Goal: Task Accomplishment & Management: Manage account settings

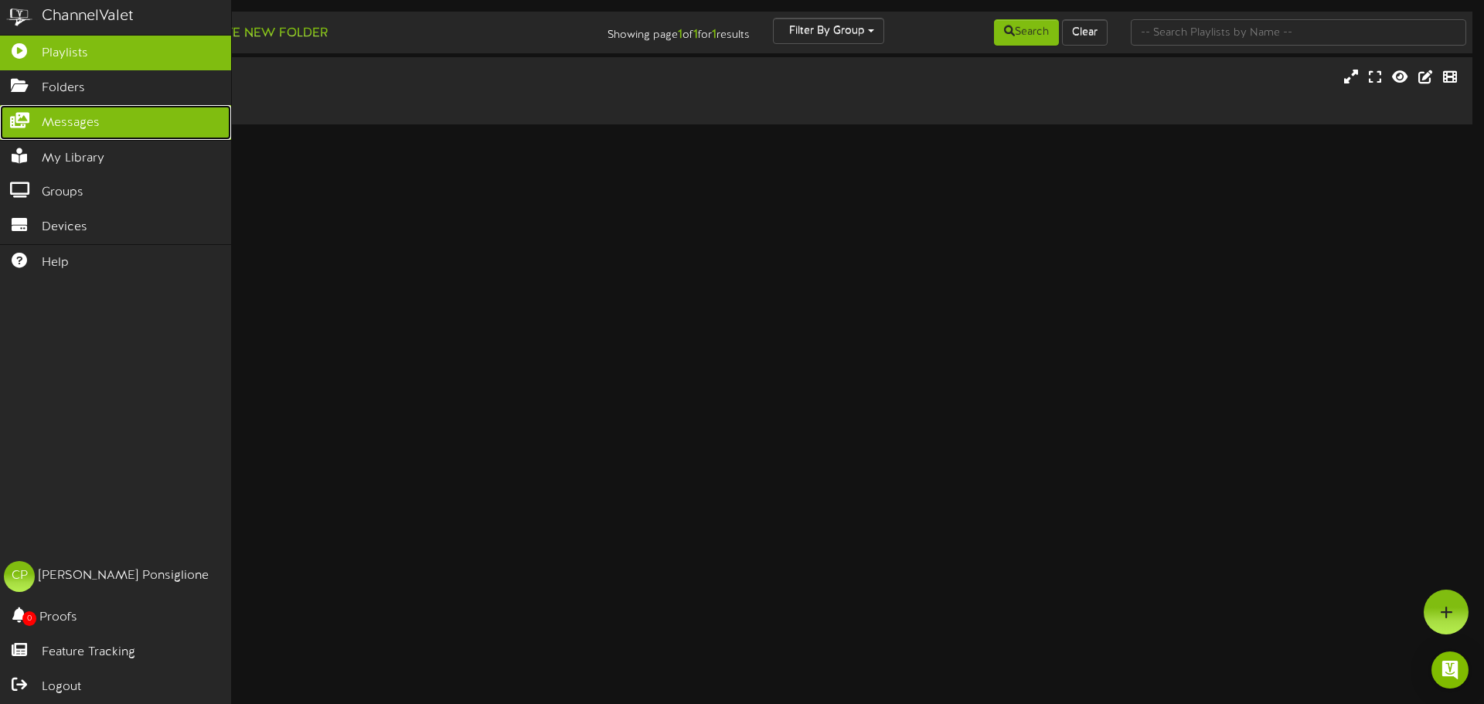
click at [49, 121] on span "Messages" at bounding box center [71, 123] width 58 height 18
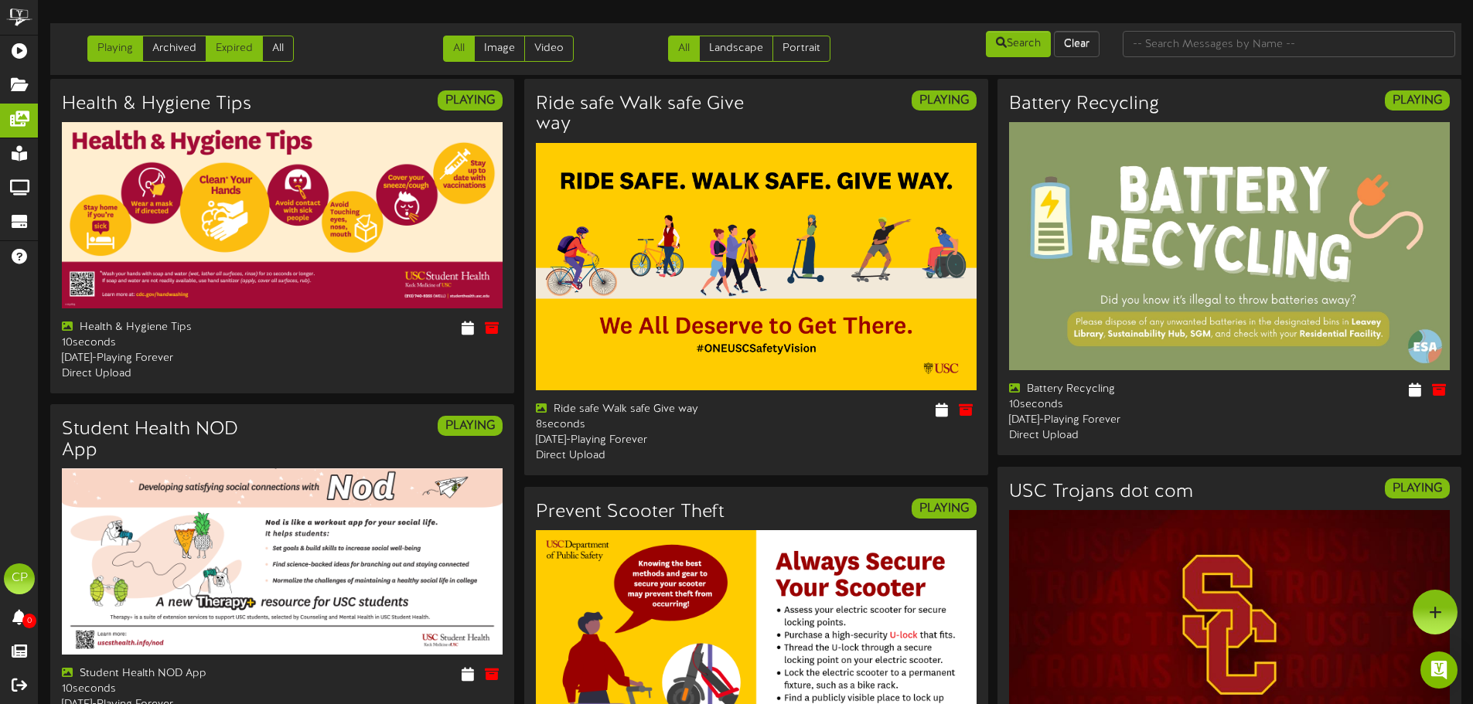
click at [234, 60] on link "Expired" at bounding box center [234, 49] width 57 height 26
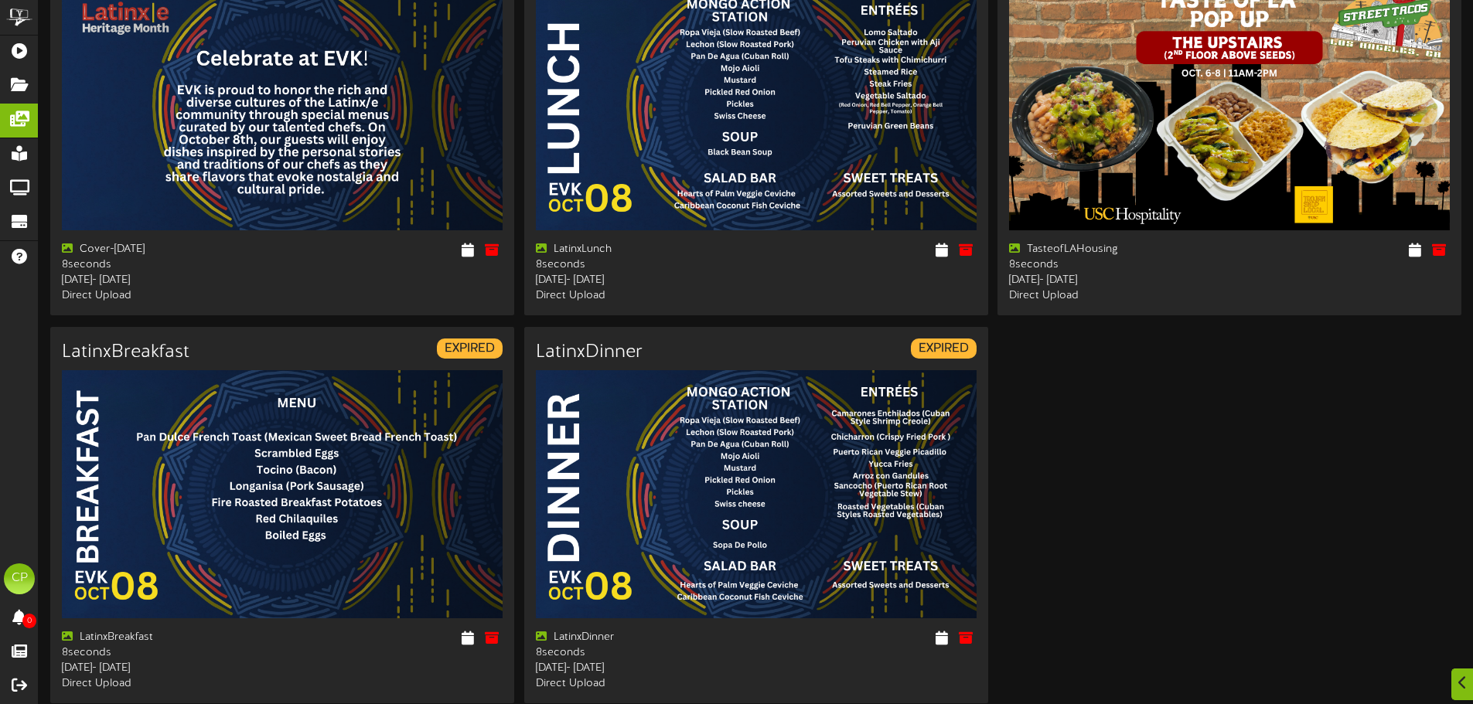
scroll to position [155, 0]
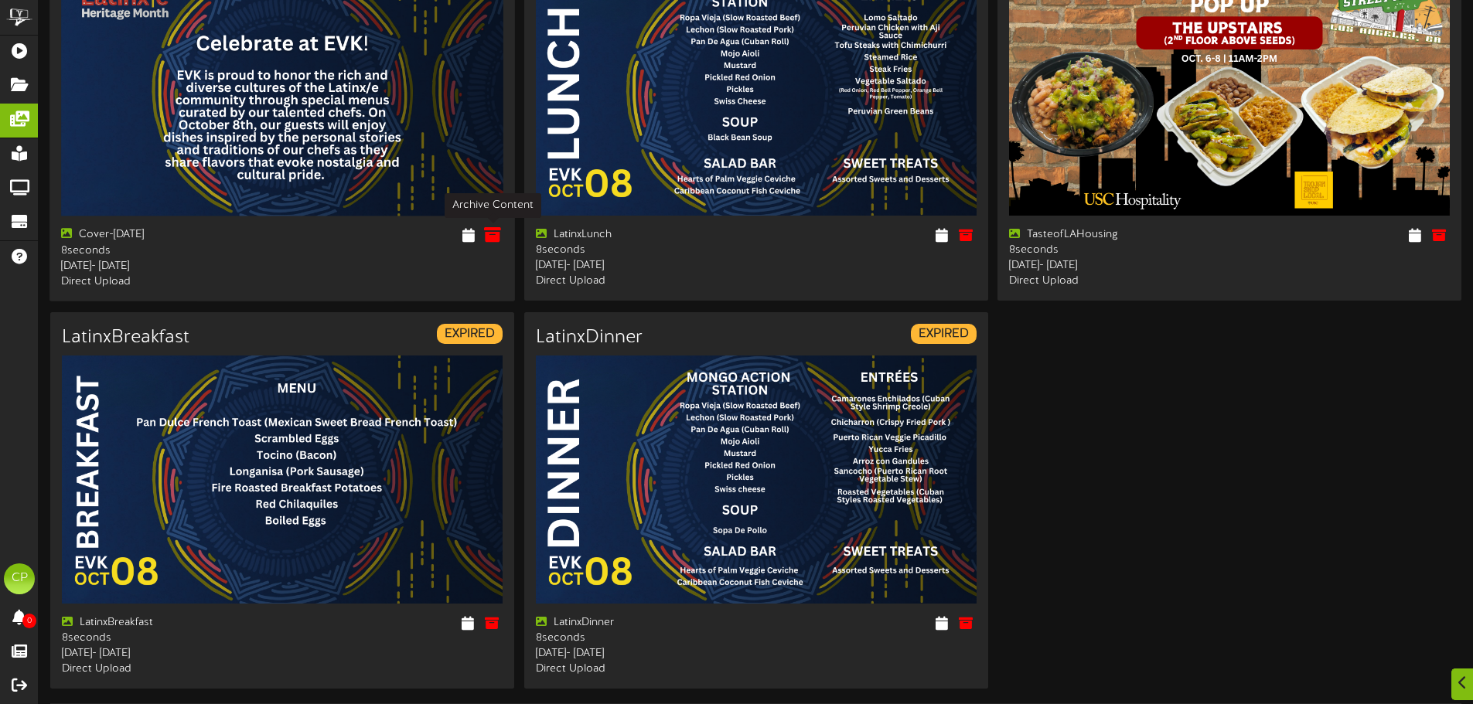
click at [490, 237] on icon at bounding box center [492, 234] width 17 height 17
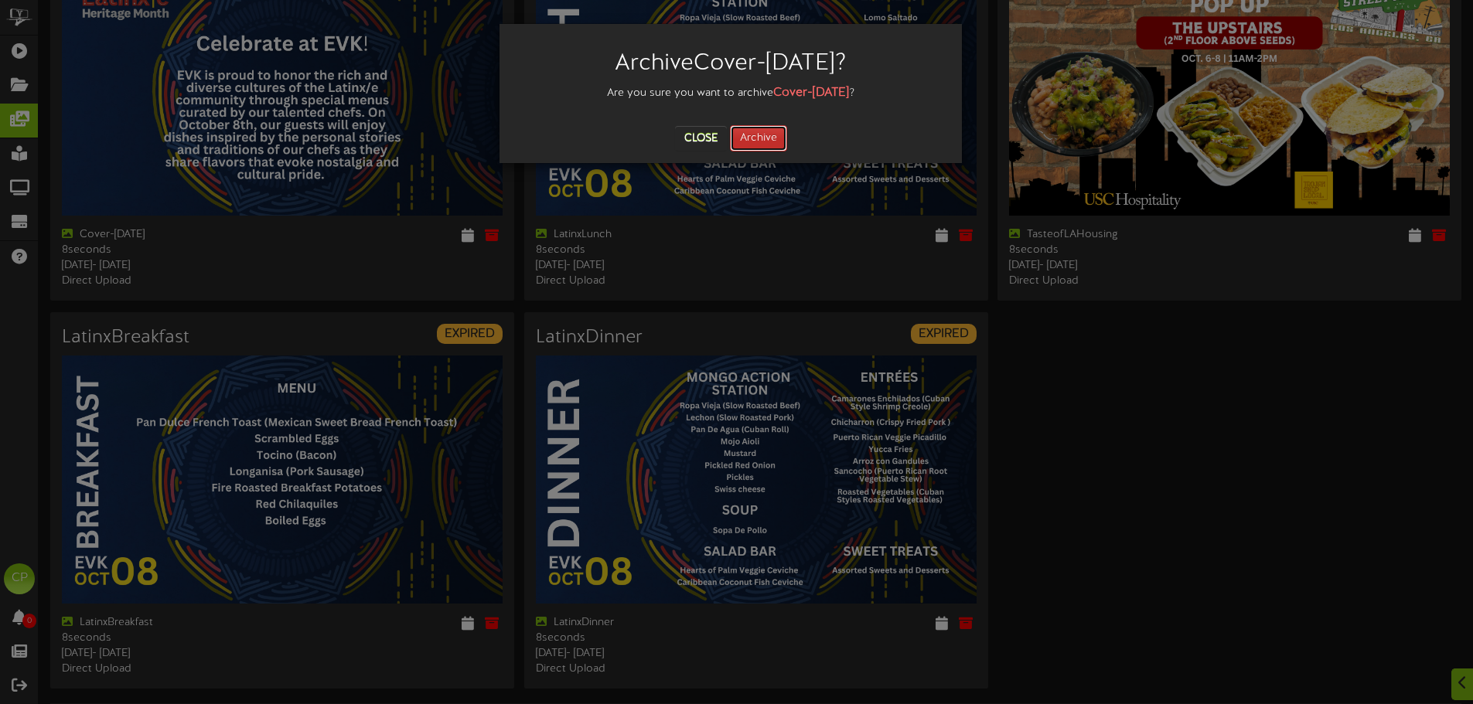
click at [771, 134] on button "Archive" at bounding box center [758, 138] width 57 height 26
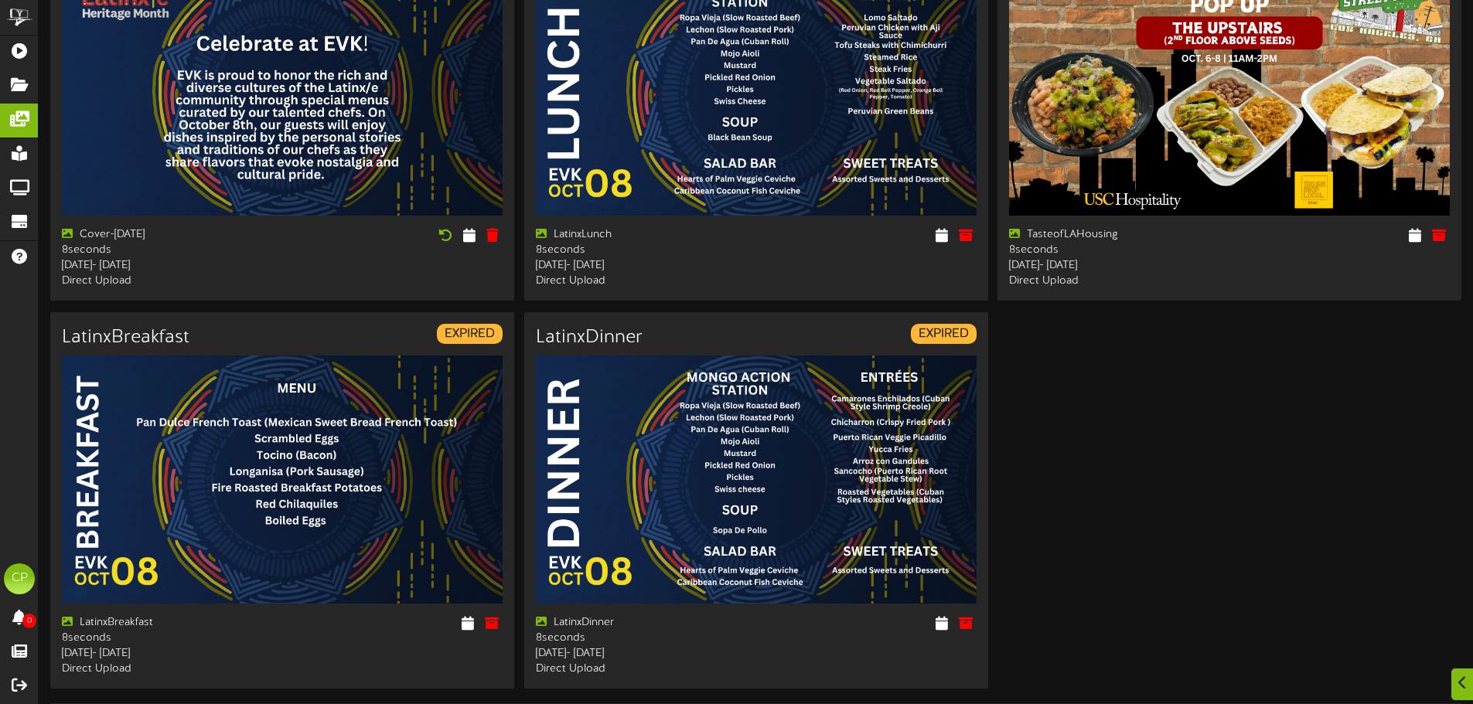
scroll to position [0, 0]
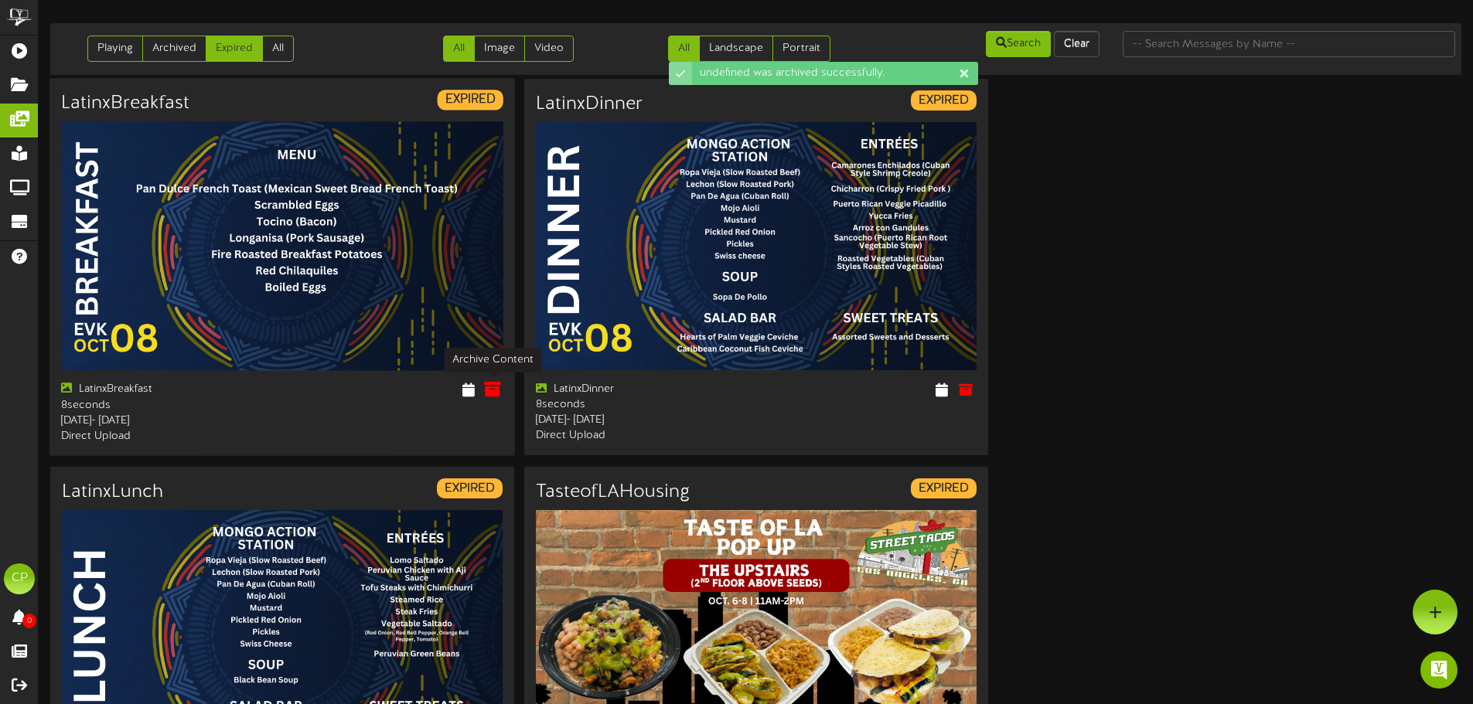
click at [487, 390] on icon at bounding box center [492, 389] width 17 height 17
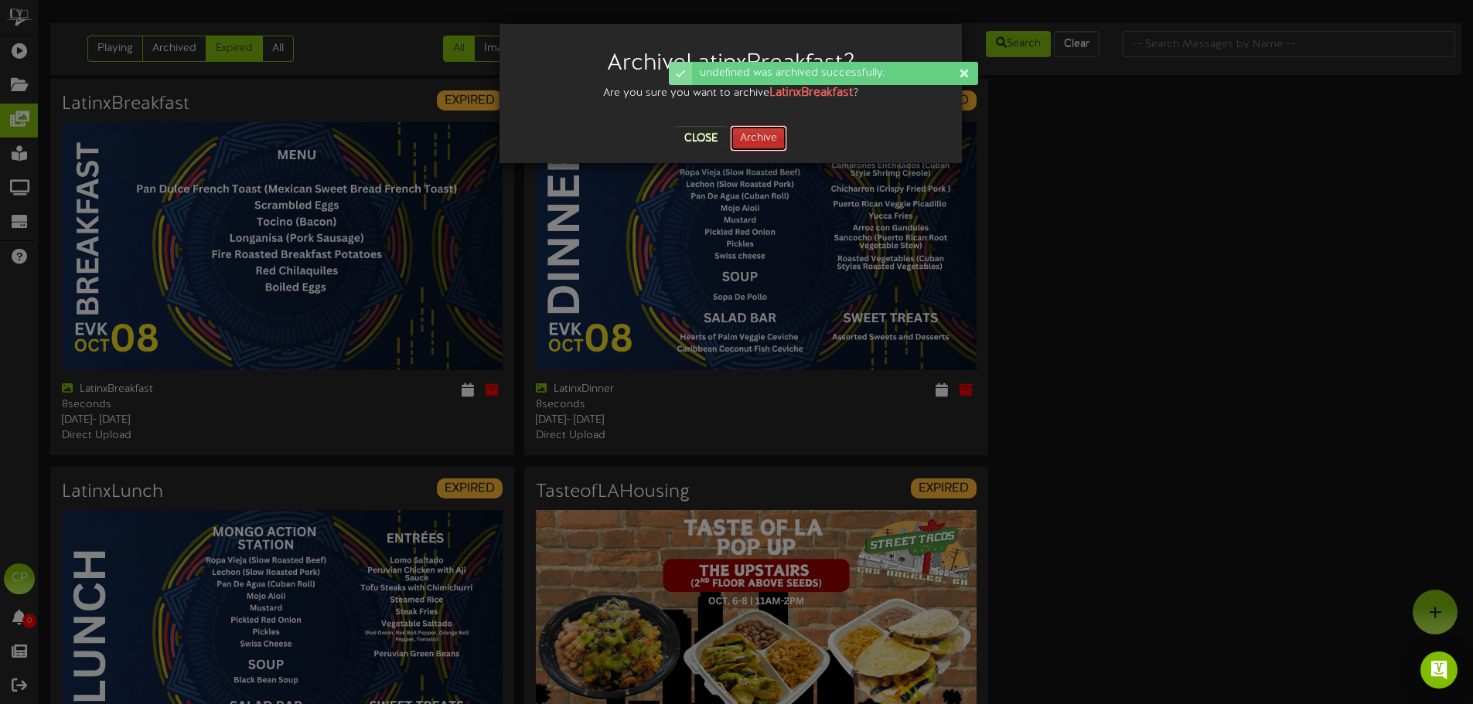
click at [759, 139] on button "Archive" at bounding box center [758, 138] width 57 height 26
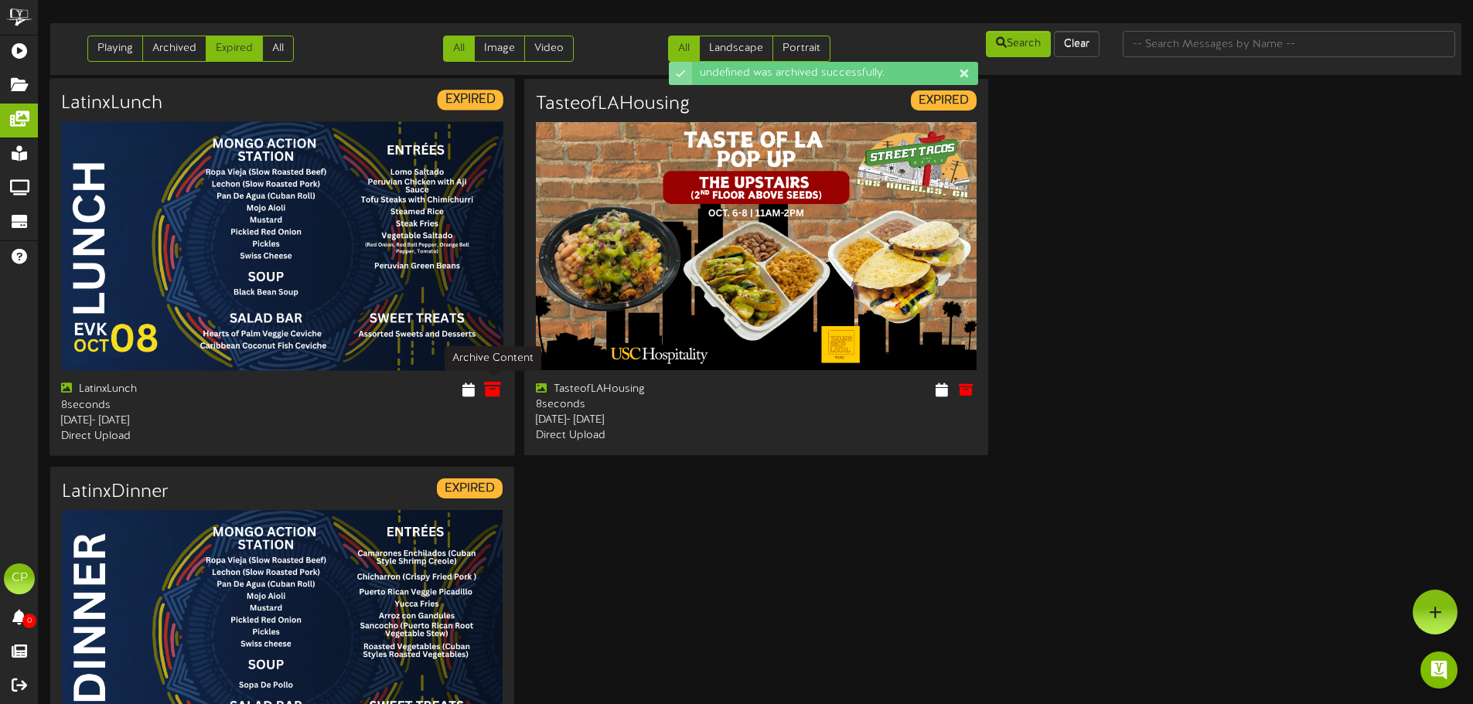
click at [487, 393] on icon at bounding box center [492, 389] width 17 height 17
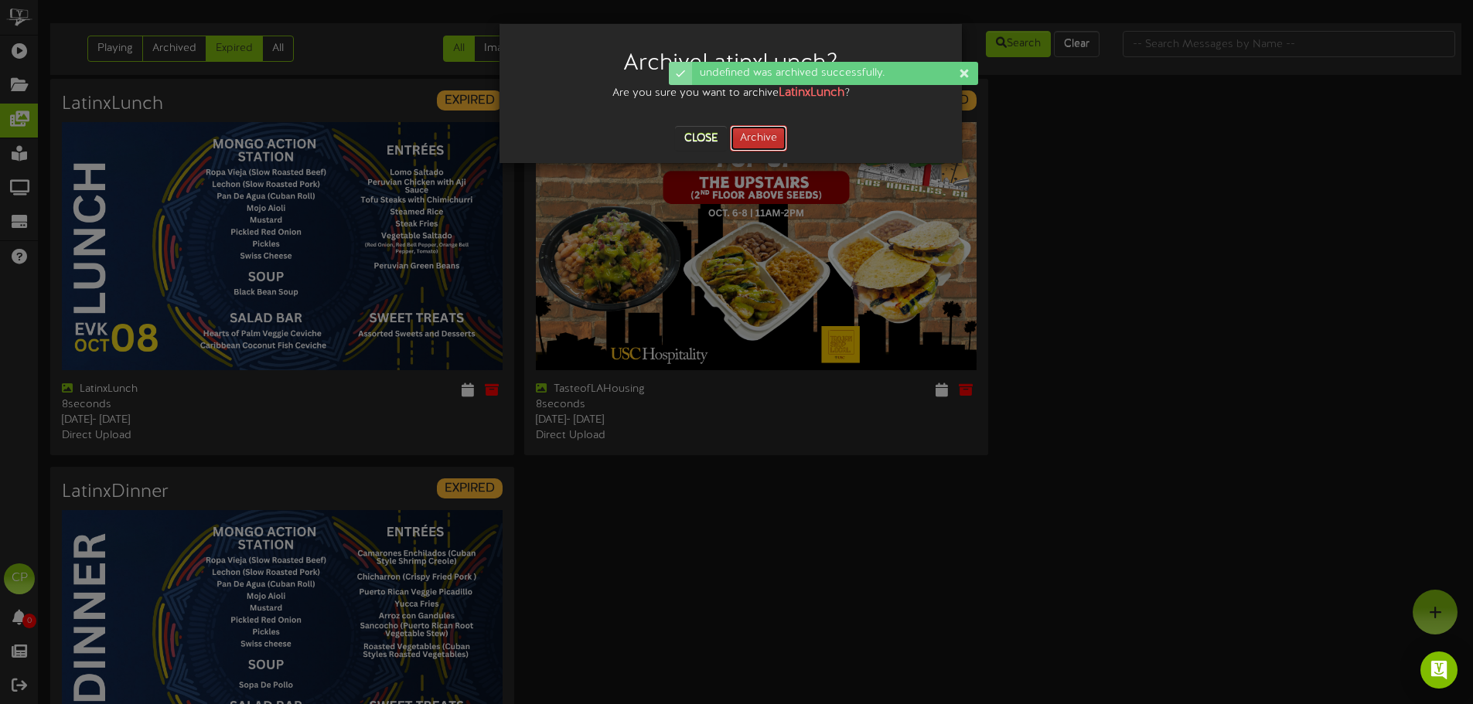
click at [771, 139] on button "Archive" at bounding box center [758, 138] width 57 height 26
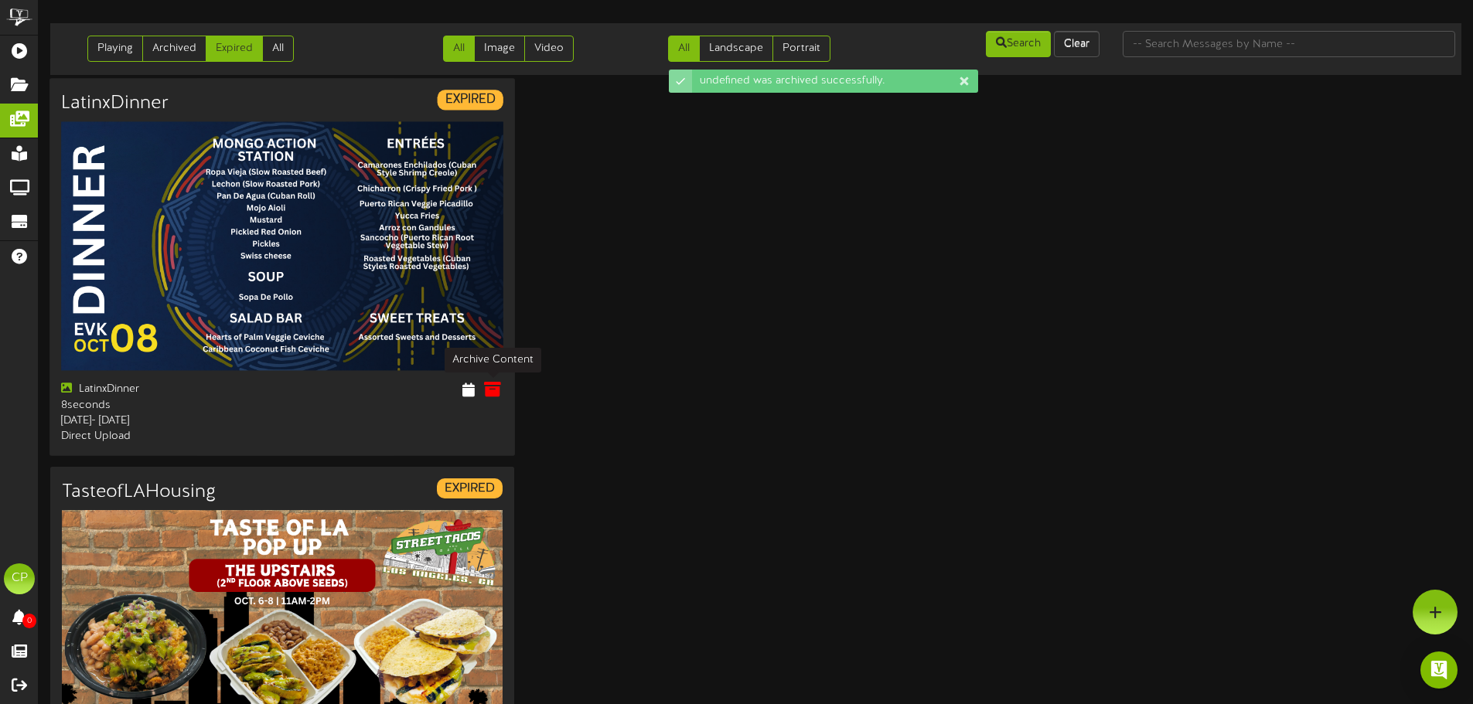
click at [486, 391] on icon at bounding box center [492, 389] width 17 height 17
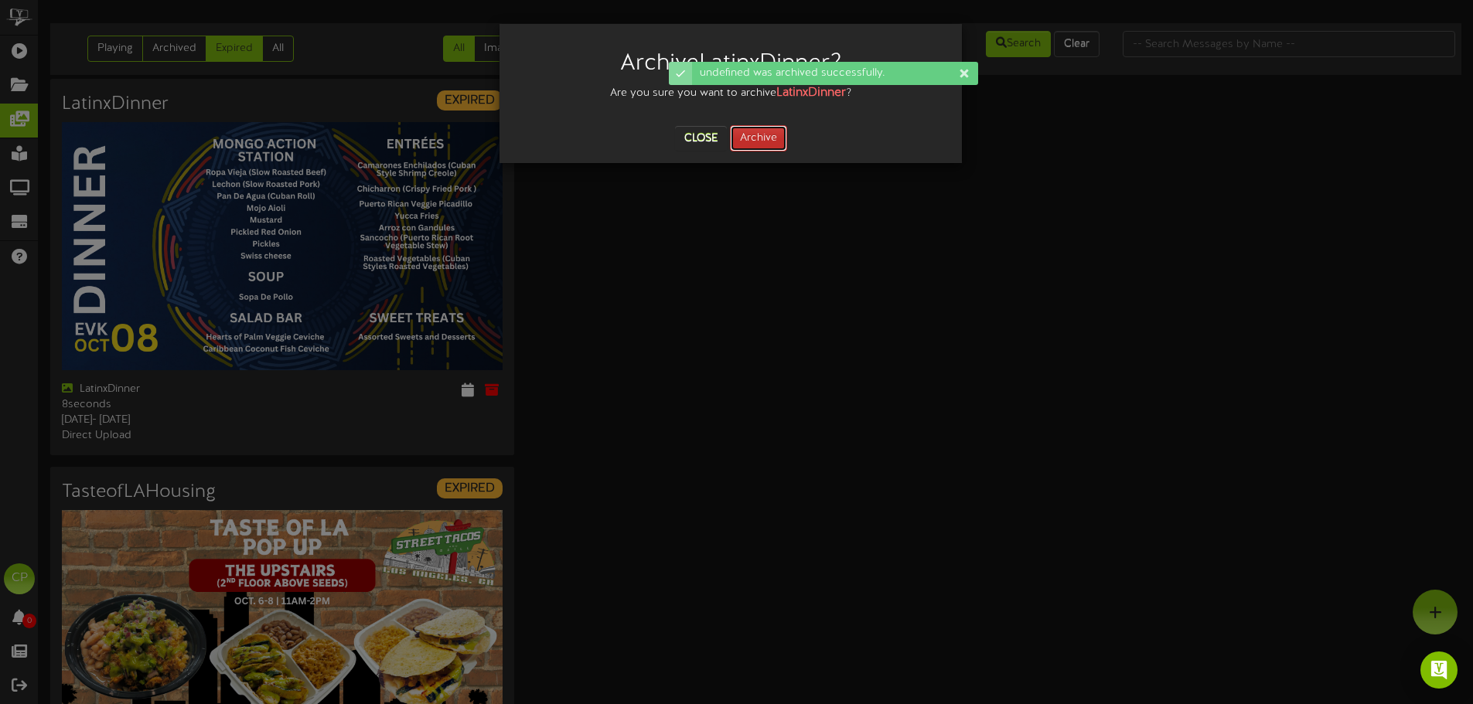
click at [750, 131] on button "Archive" at bounding box center [758, 138] width 57 height 26
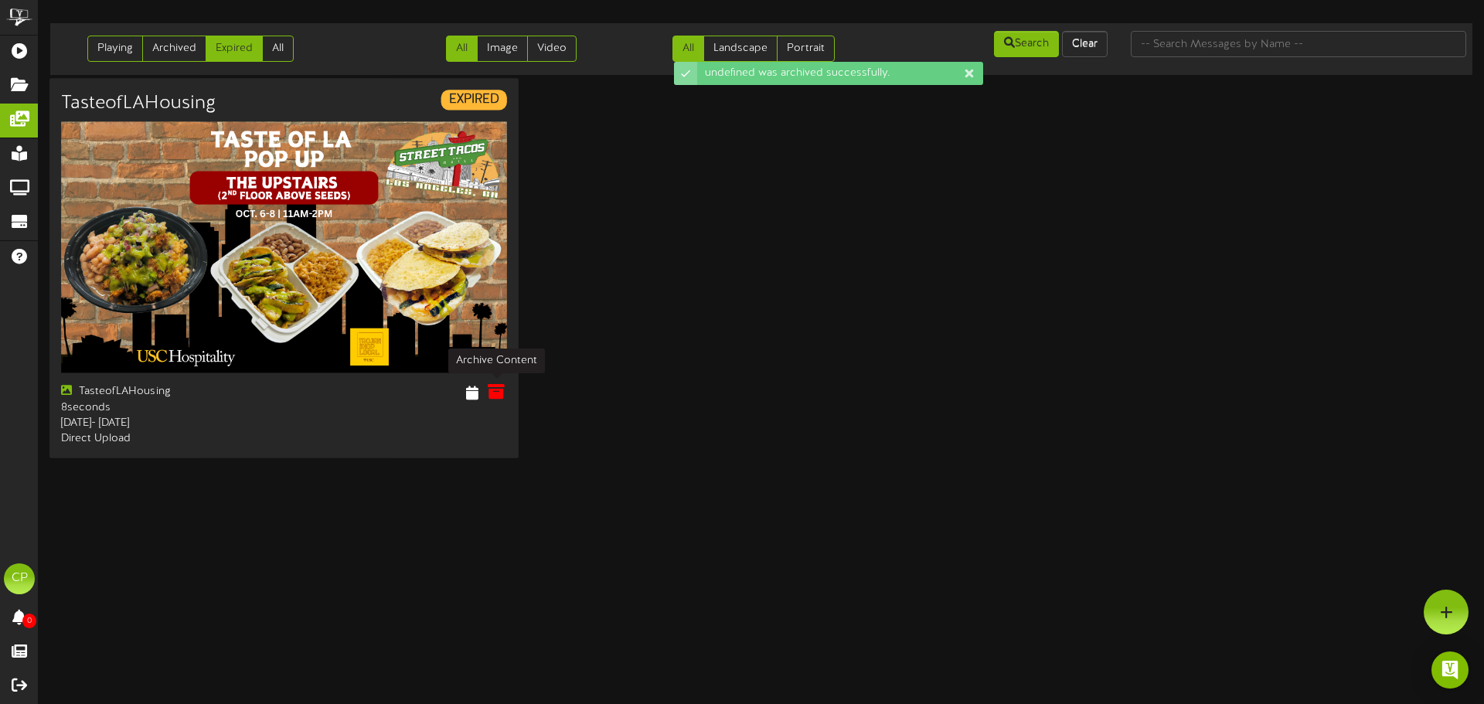
click at [492, 391] on icon at bounding box center [496, 391] width 17 height 17
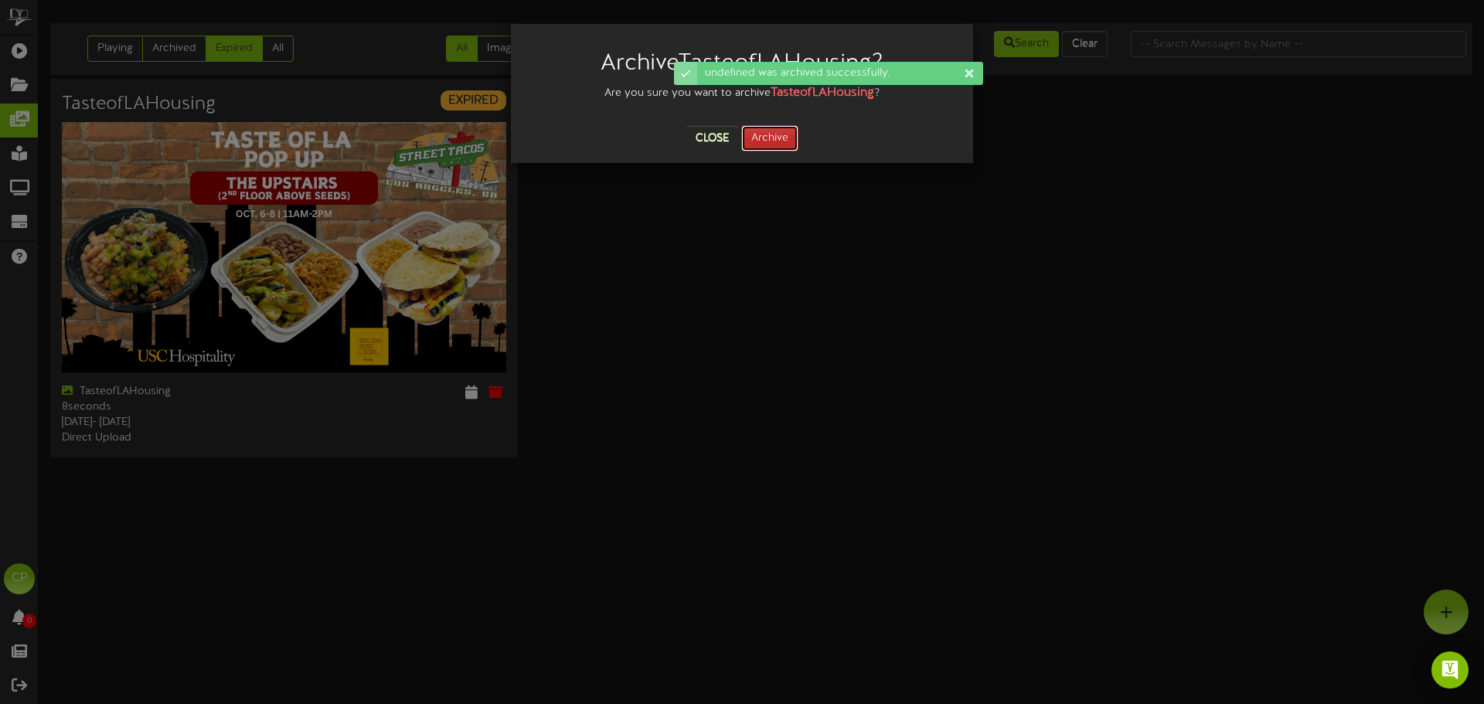
click at [754, 141] on button "Archive" at bounding box center [769, 138] width 57 height 26
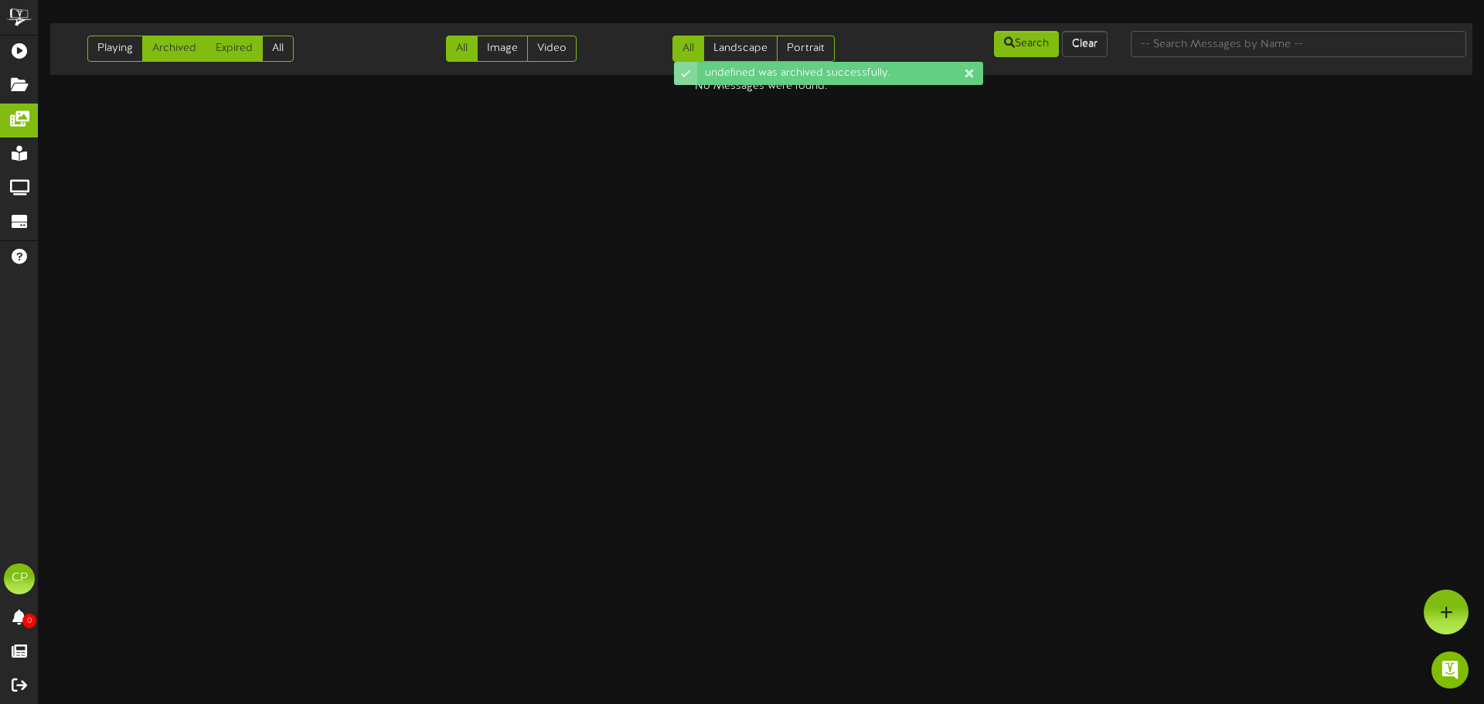
click at [167, 50] on link "Archived" at bounding box center [174, 49] width 64 height 26
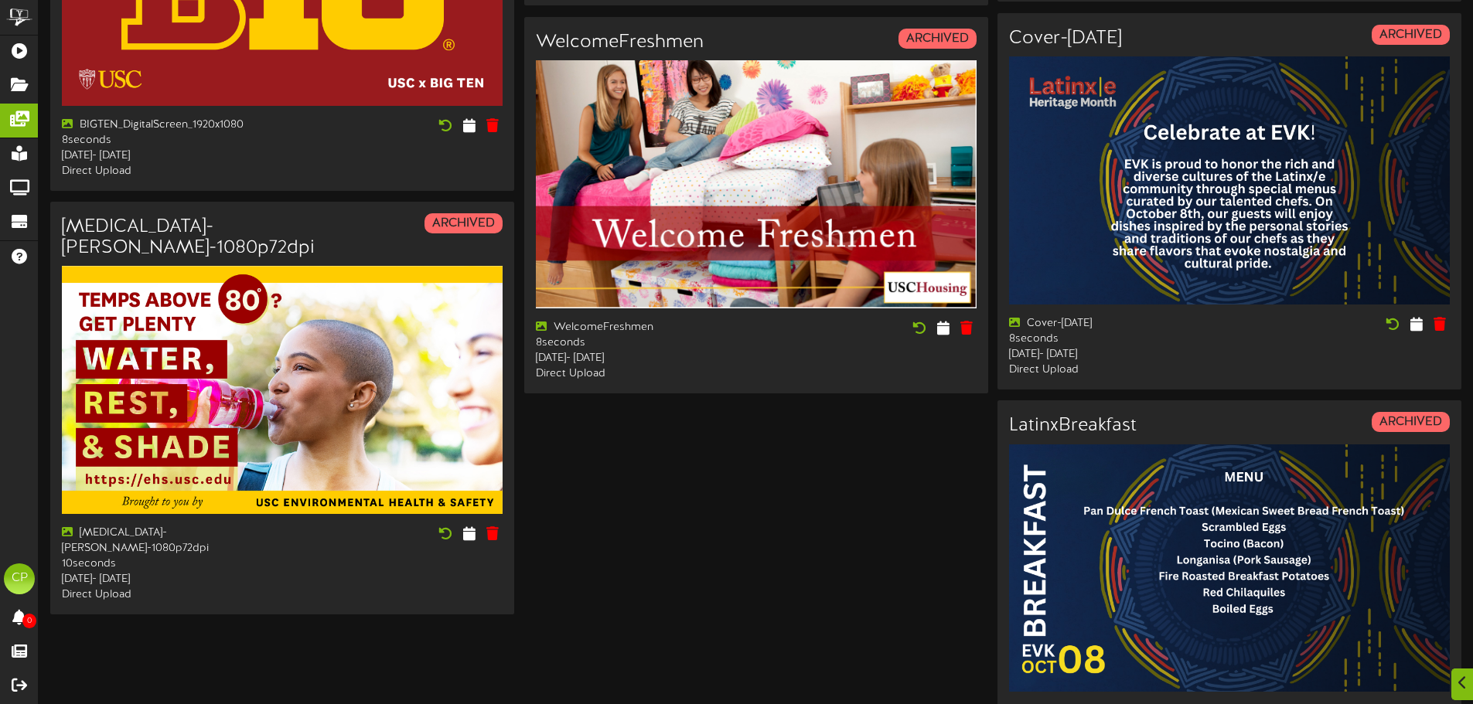
scroll to position [2087, 0]
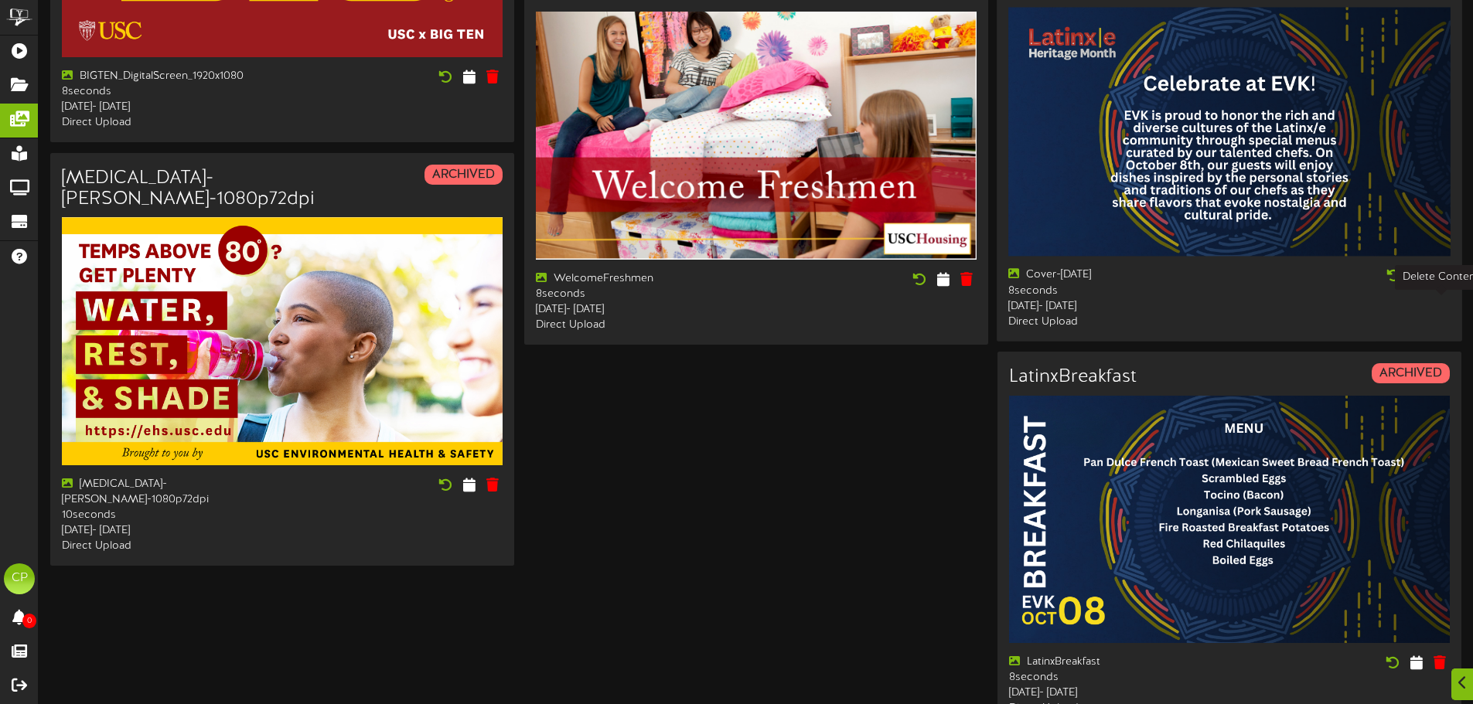
click at [1442, 284] on icon at bounding box center [1439, 275] width 15 height 17
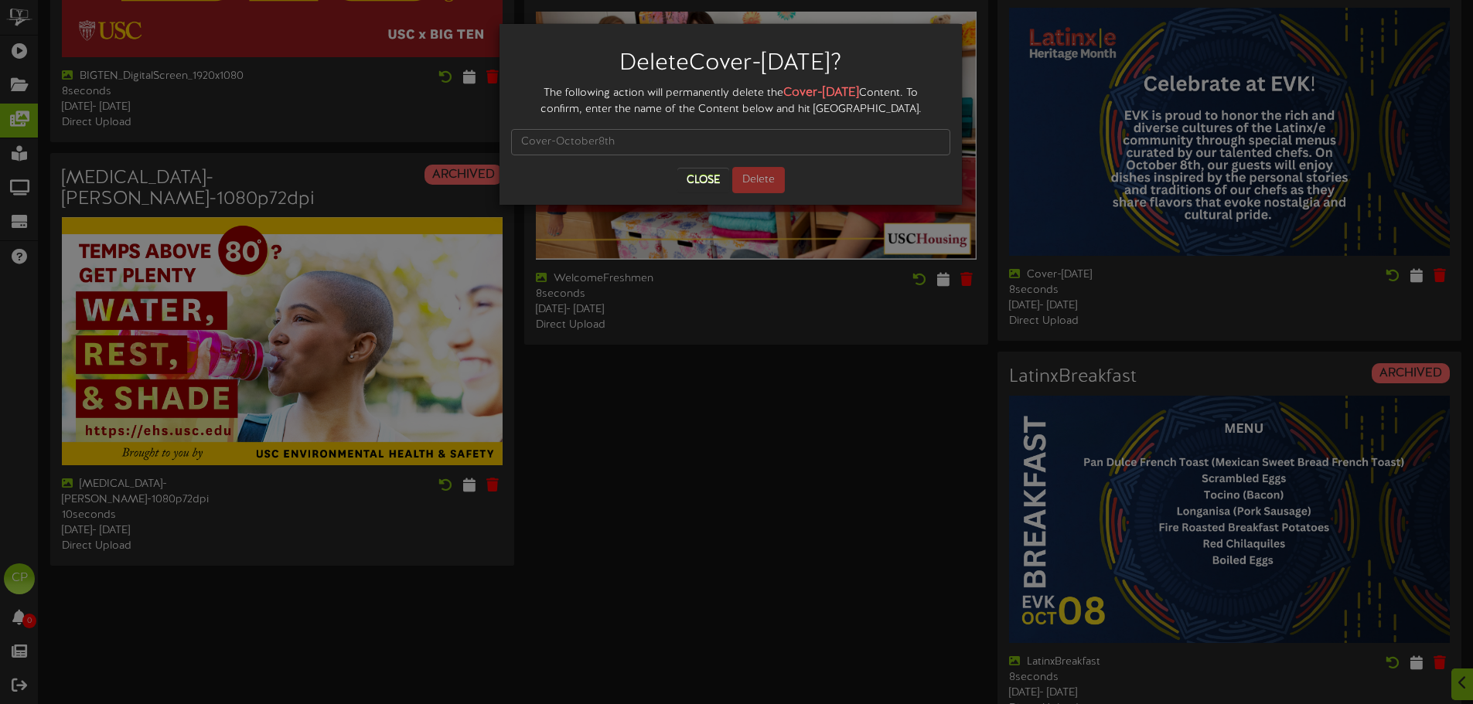
drag, startPoint x: 772, startPoint y: 90, endPoint x: 873, endPoint y: 94, distance: 100.5
click at [859, 94] on strong "Cover-[DATE]" at bounding box center [821, 93] width 76 height 14
copy strong "Cover-[DATE]"
click at [615, 148] on input "text" at bounding box center [730, 142] width 439 height 26
paste input "Cover-[DATE]"
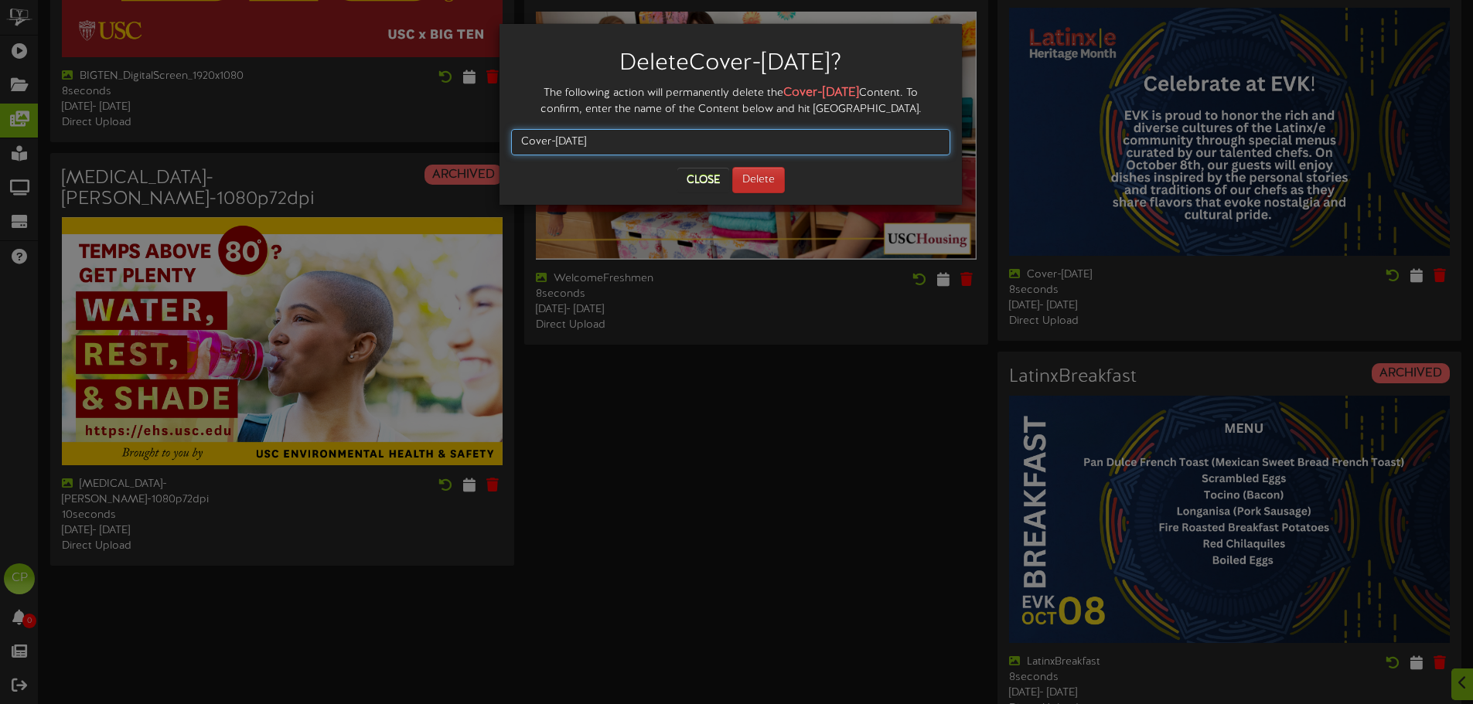
type input "Cover-[DATE]"
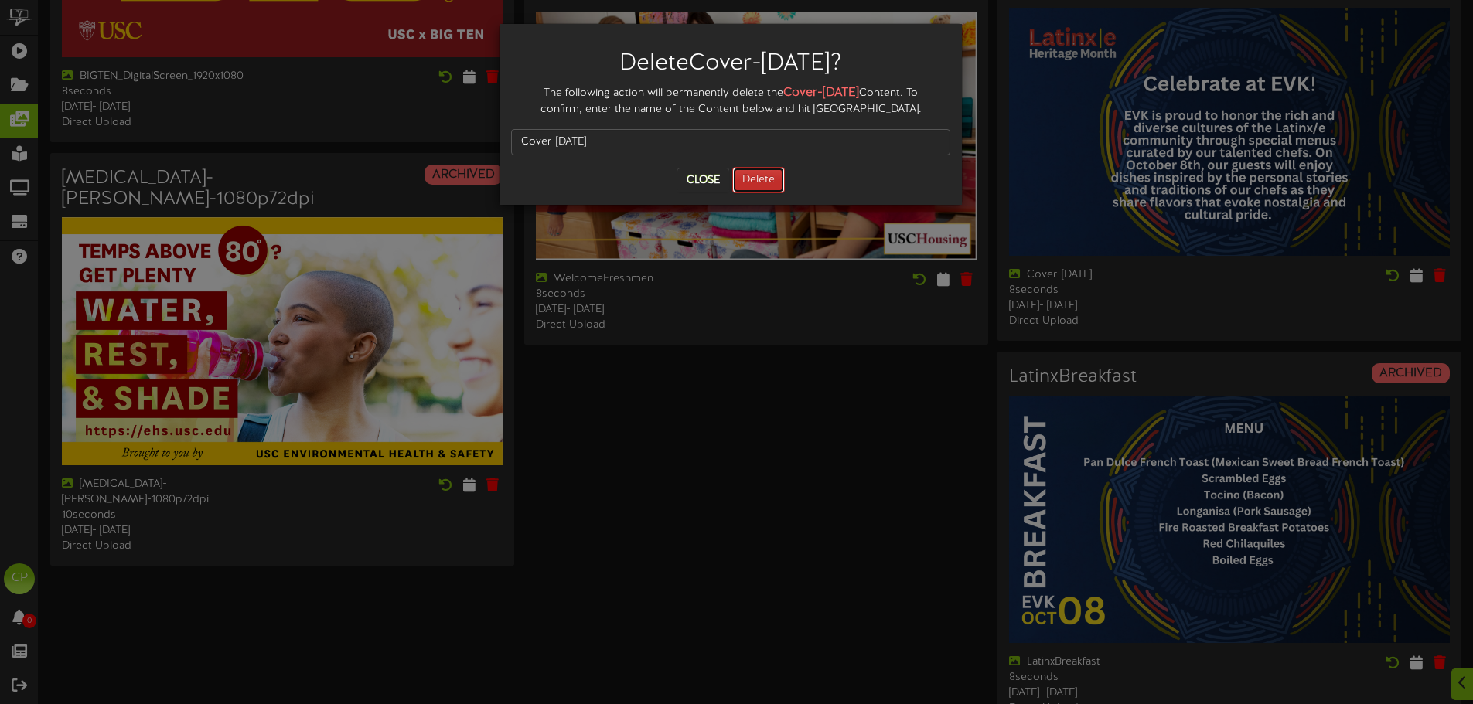
click at [761, 179] on button "Delete" at bounding box center [758, 180] width 53 height 26
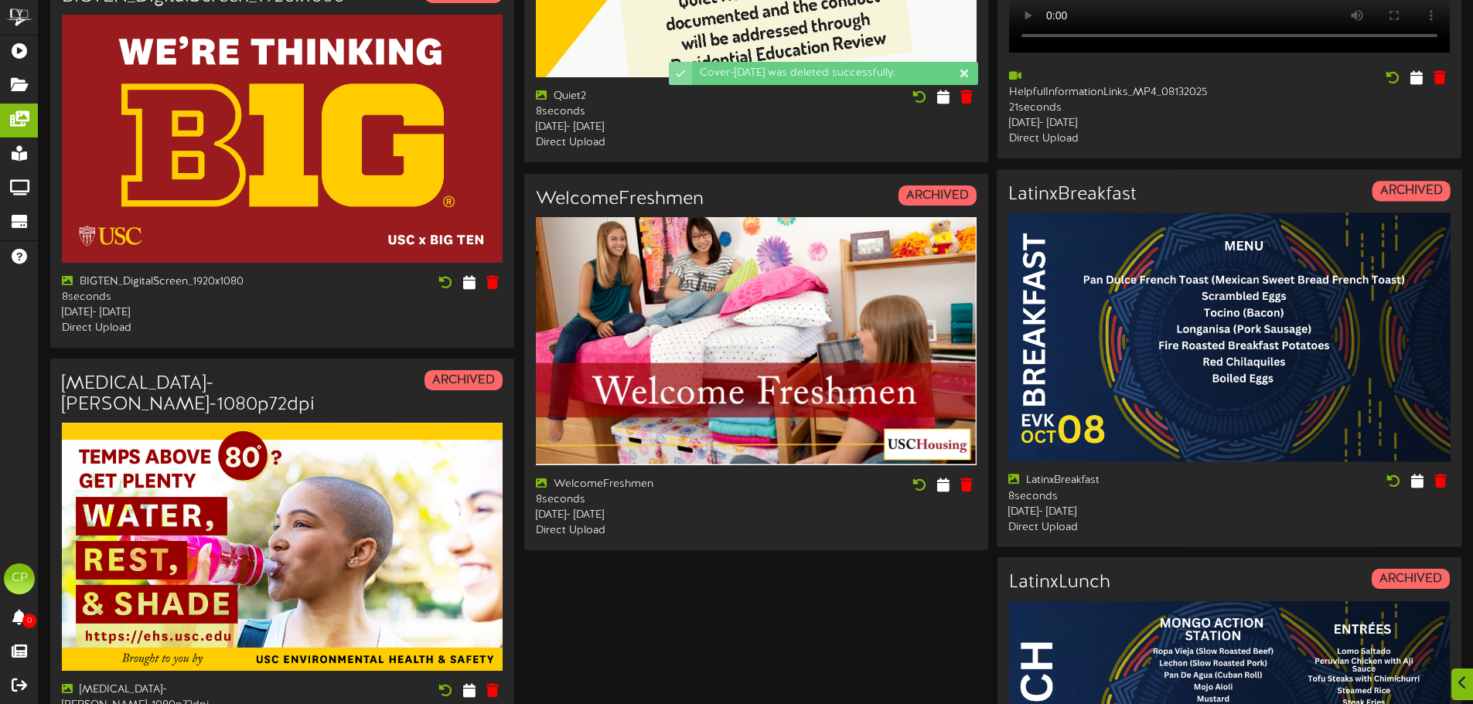
scroll to position [2213, 0]
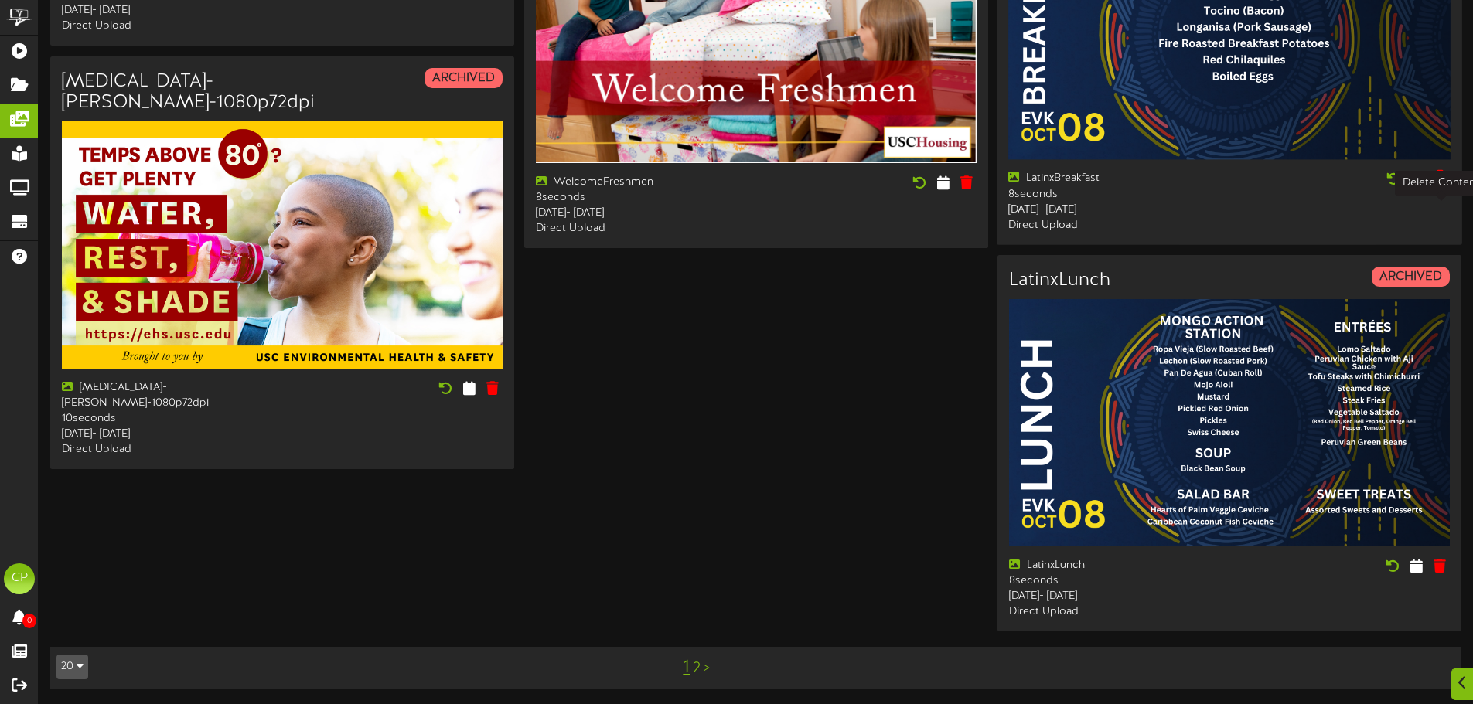
click at [1443, 186] on icon at bounding box center [1439, 178] width 15 height 17
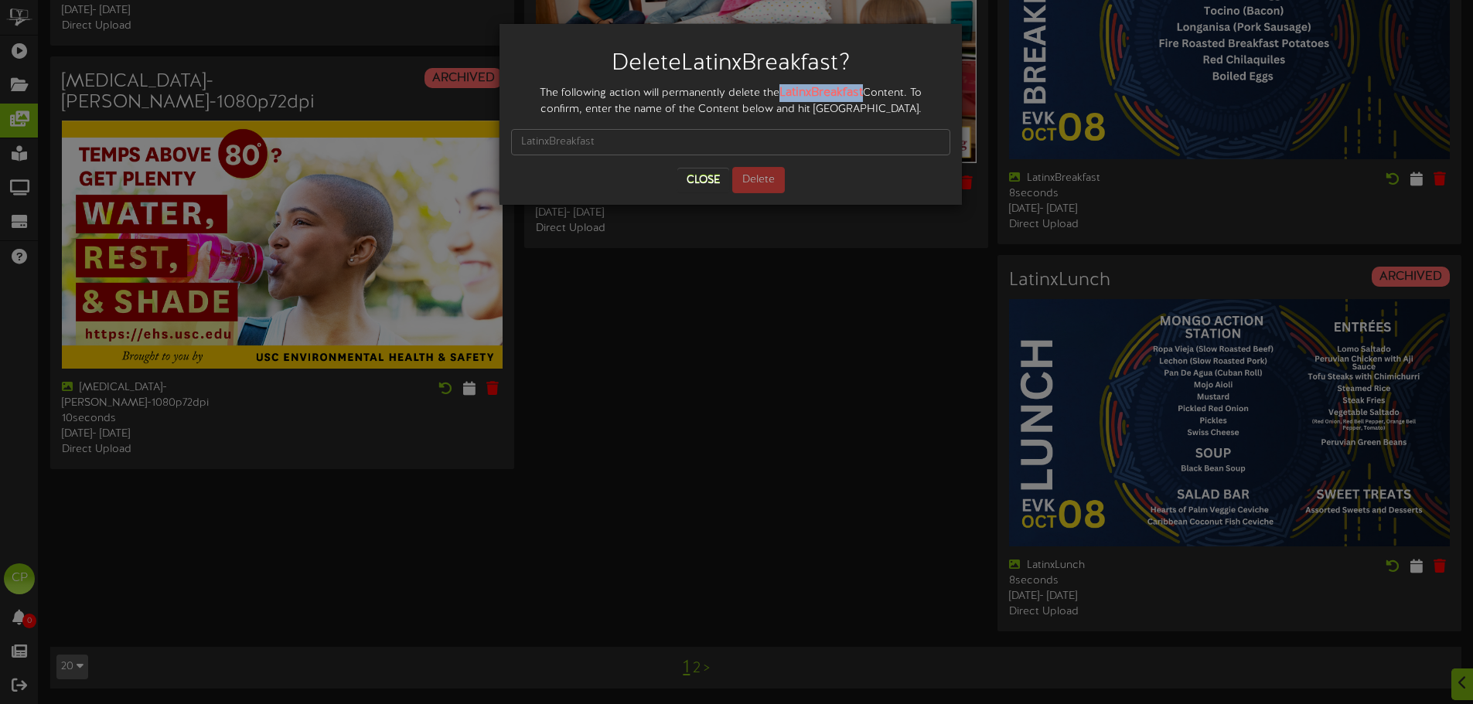
drag, startPoint x: 781, startPoint y: 93, endPoint x: 851, endPoint y: 90, distance: 70.4
click at [862, 91] on strong "LatinxBreakfast" at bounding box center [820, 93] width 83 height 14
copy strong "LatinxBreakfast"
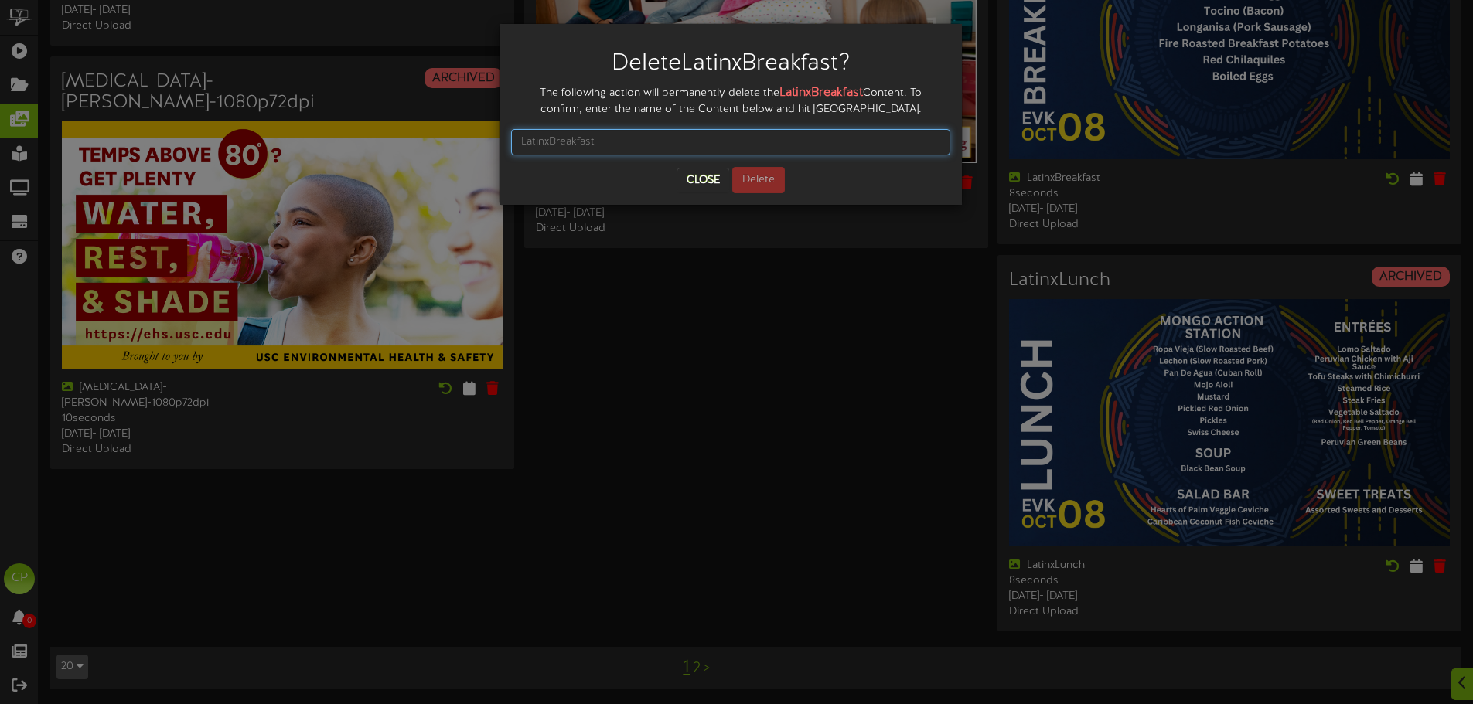
click at [591, 145] on input "text" at bounding box center [730, 142] width 439 height 26
paste input "LatinxBreakfast"
type input "LatinxBreakfast"
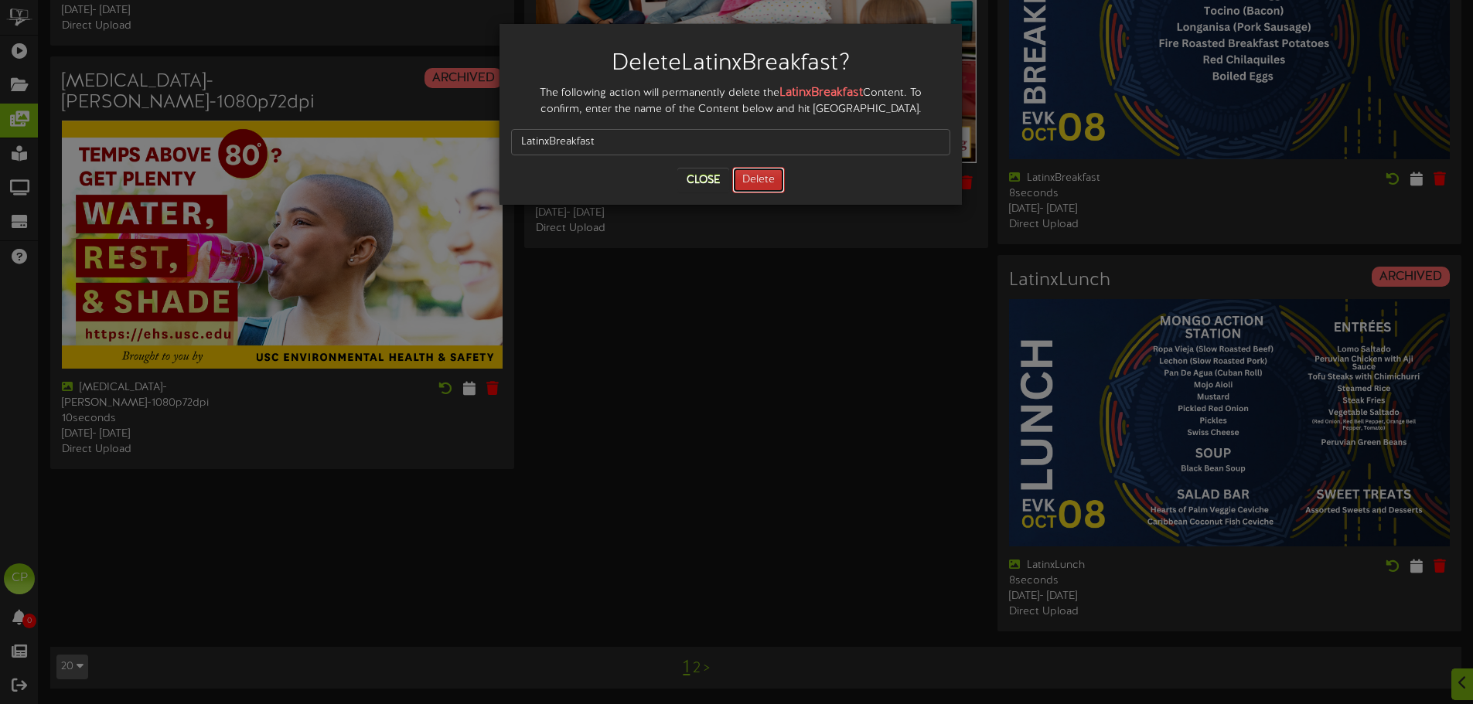
click at [764, 180] on button "Delete" at bounding box center [758, 180] width 53 height 26
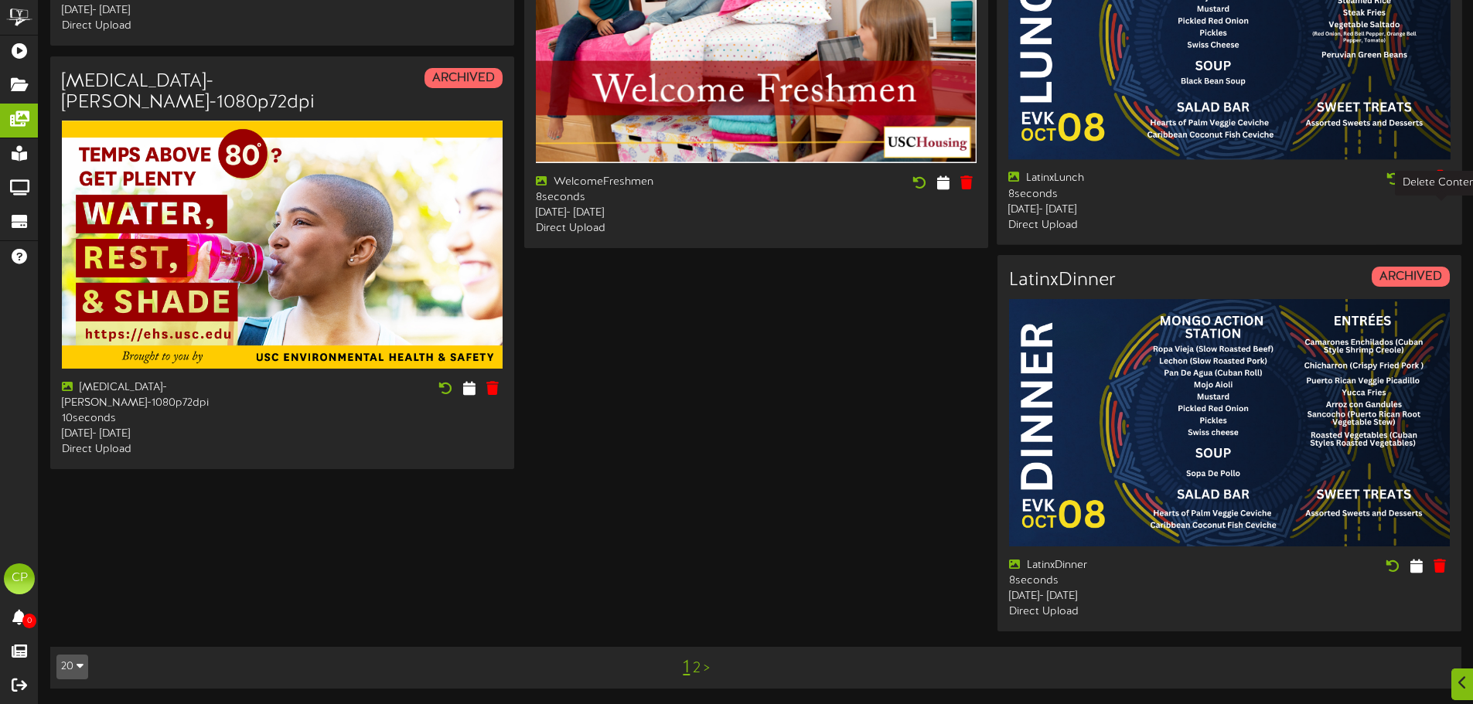
click at [1441, 179] on icon at bounding box center [1439, 178] width 15 height 17
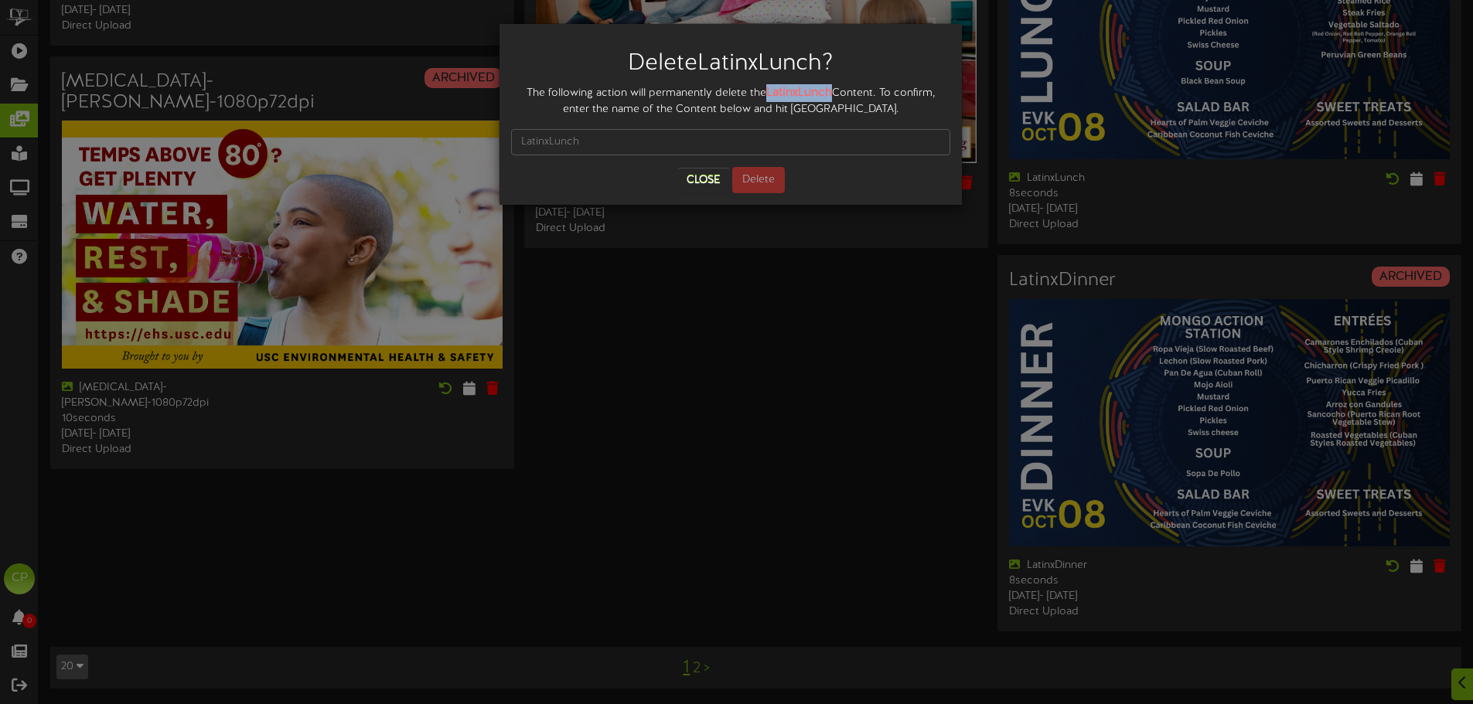
drag, startPoint x: 766, startPoint y: 93, endPoint x: 829, endPoint y: 94, distance: 63.4
click at [829, 94] on strong "LatinxLunch" at bounding box center [799, 93] width 66 height 14
copy strong "LatinxLunch"
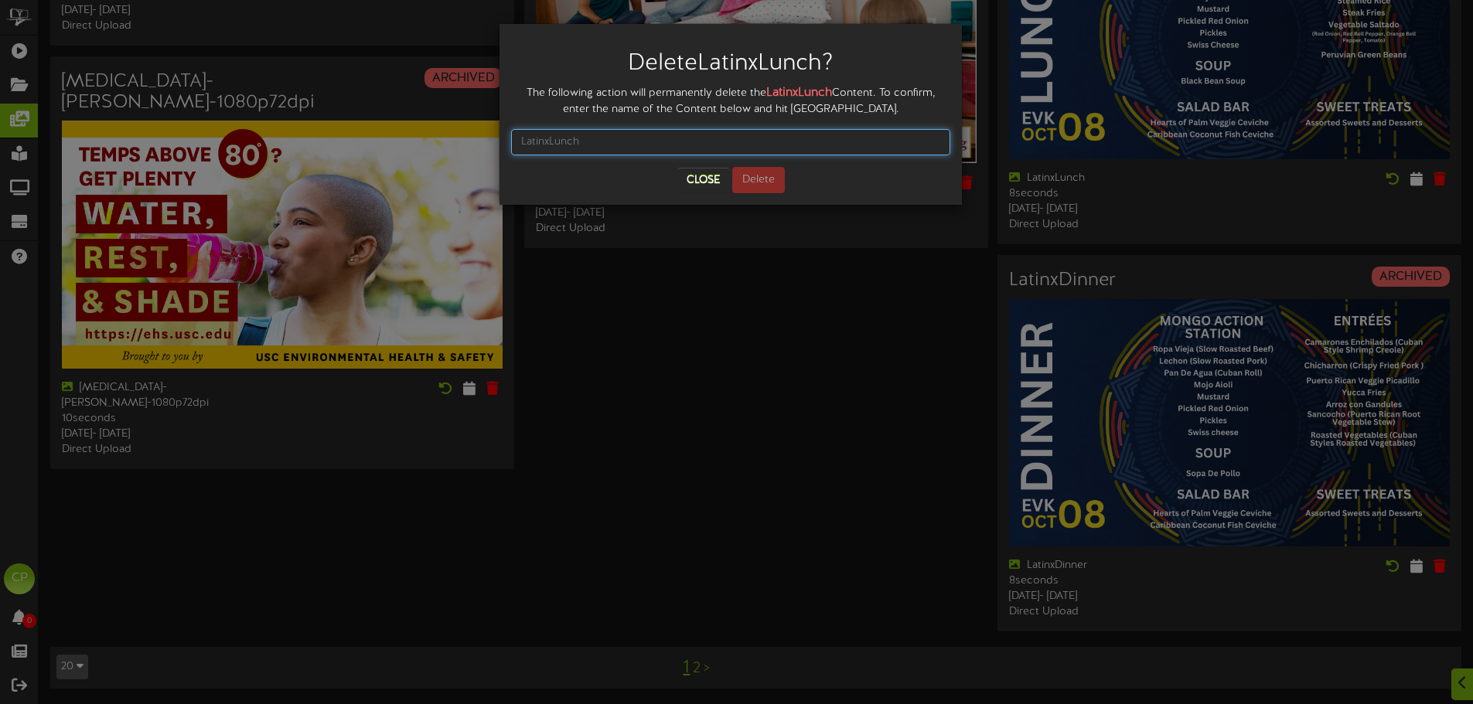
click at [620, 145] on input "text" at bounding box center [730, 142] width 439 height 26
paste input "LatinxLunch"
type input "LatinxLunch"
click at [762, 180] on button "Delete" at bounding box center [758, 180] width 53 height 26
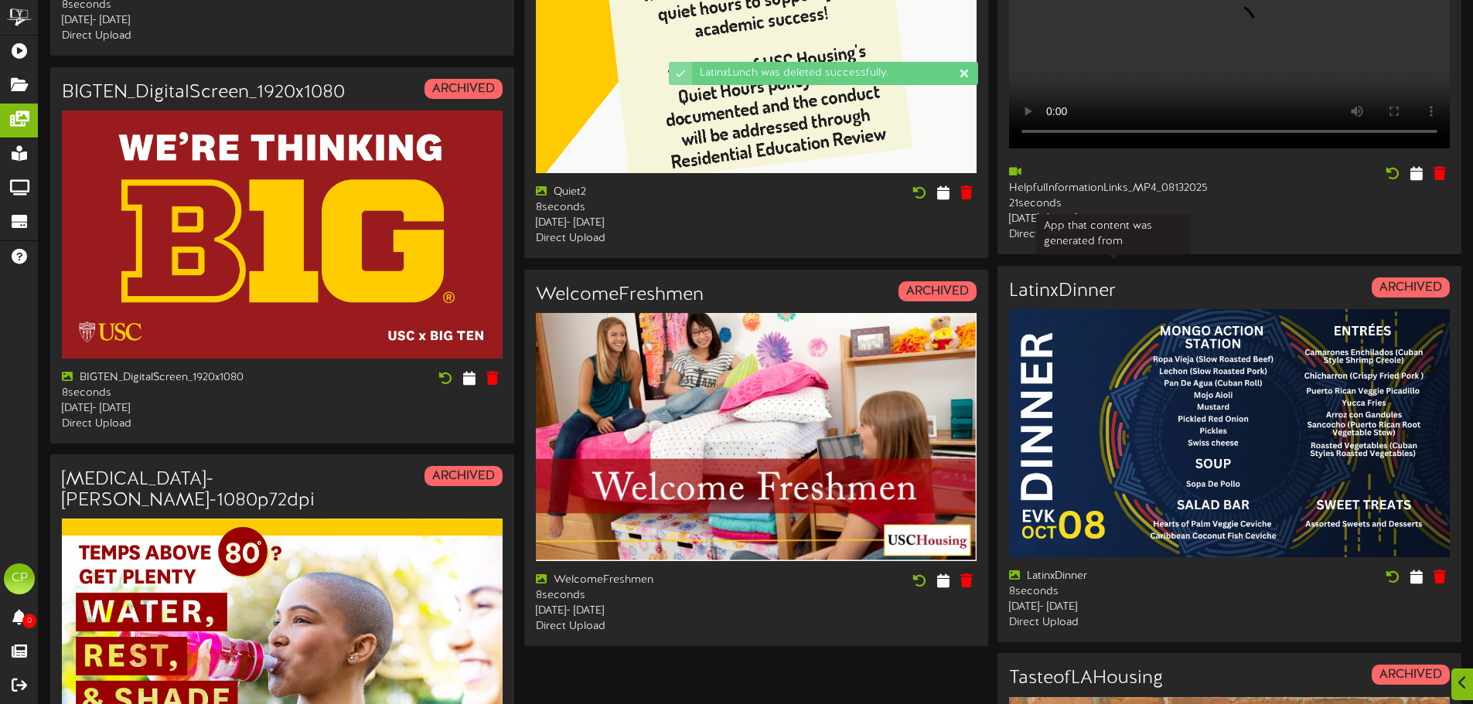
scroll to position [2087, 0]
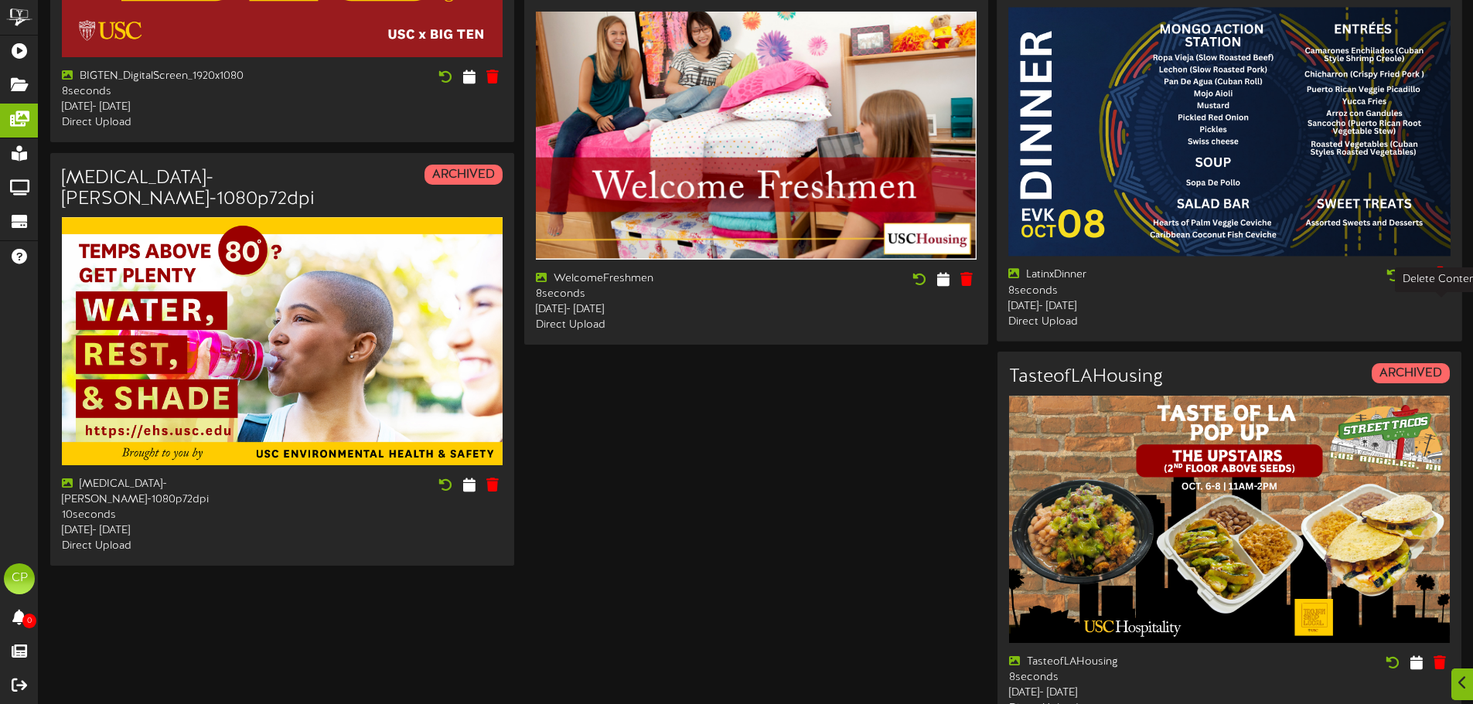
click at [1437, 284] on icon at bounding box center [1439, 275] width 15 height 17
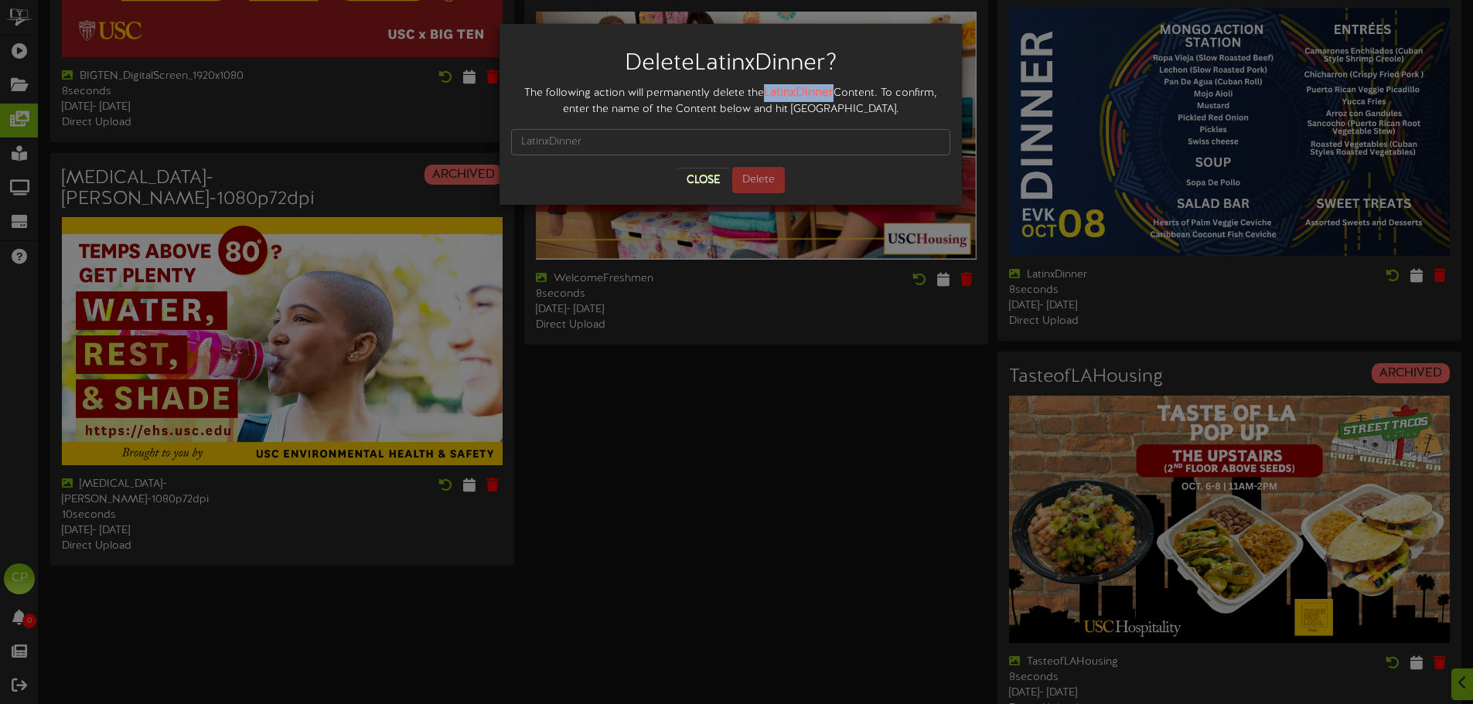
drag, startPoint x: 786, startPoint y: 88, endPoint x: 857, endPoint y: 97, distance: 71.0
click at [857, 97] on div "The following action will permanently delete the LatinxDinner Content. To confi…" at bounding box center [730, 100] width 439 height 33
copy strong "LatinxDinner"
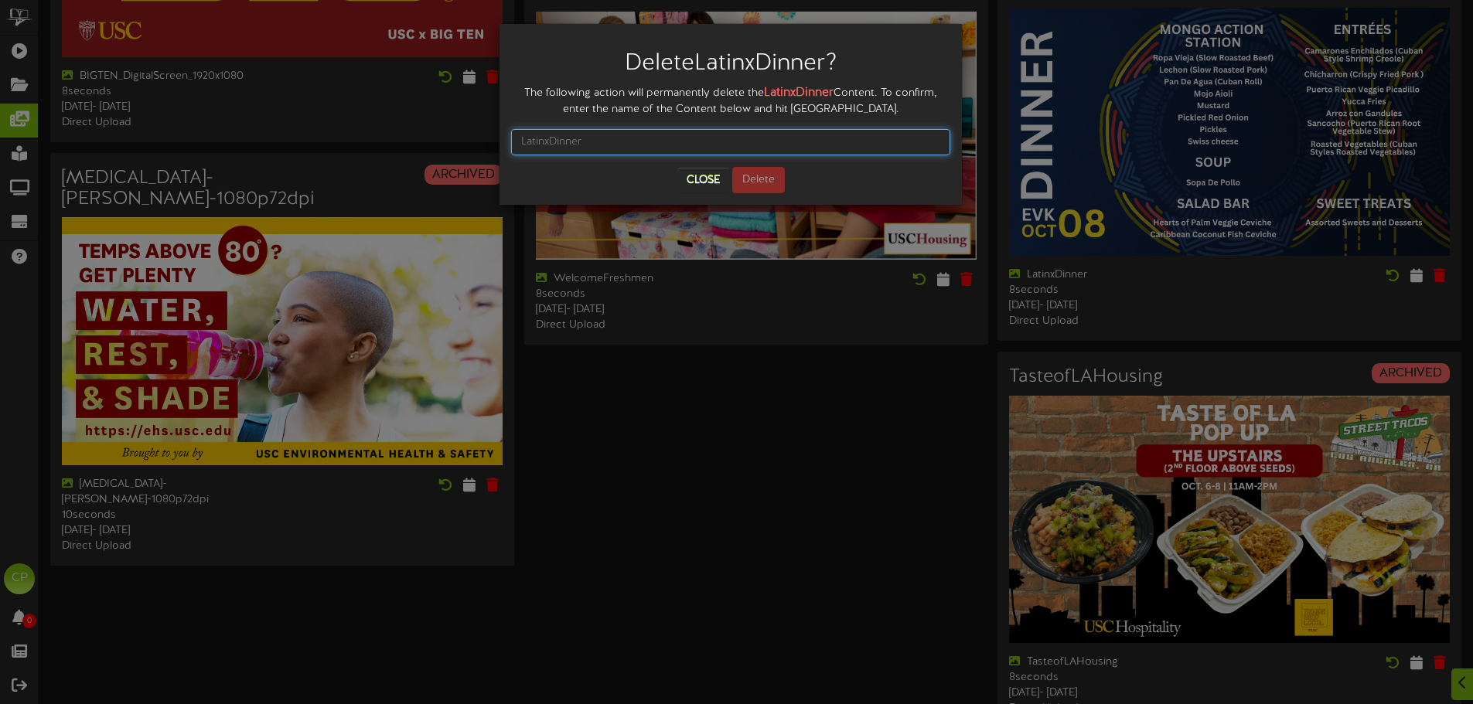
click at [615, 136] on input "text" at bounding box center [730, 142] width 439 height 26
paste input "LatinxDinner"
type input "LatinxDinner"
click at [767, 172] on button "Delete" at bounding box center [758, 180] width 53 height 26
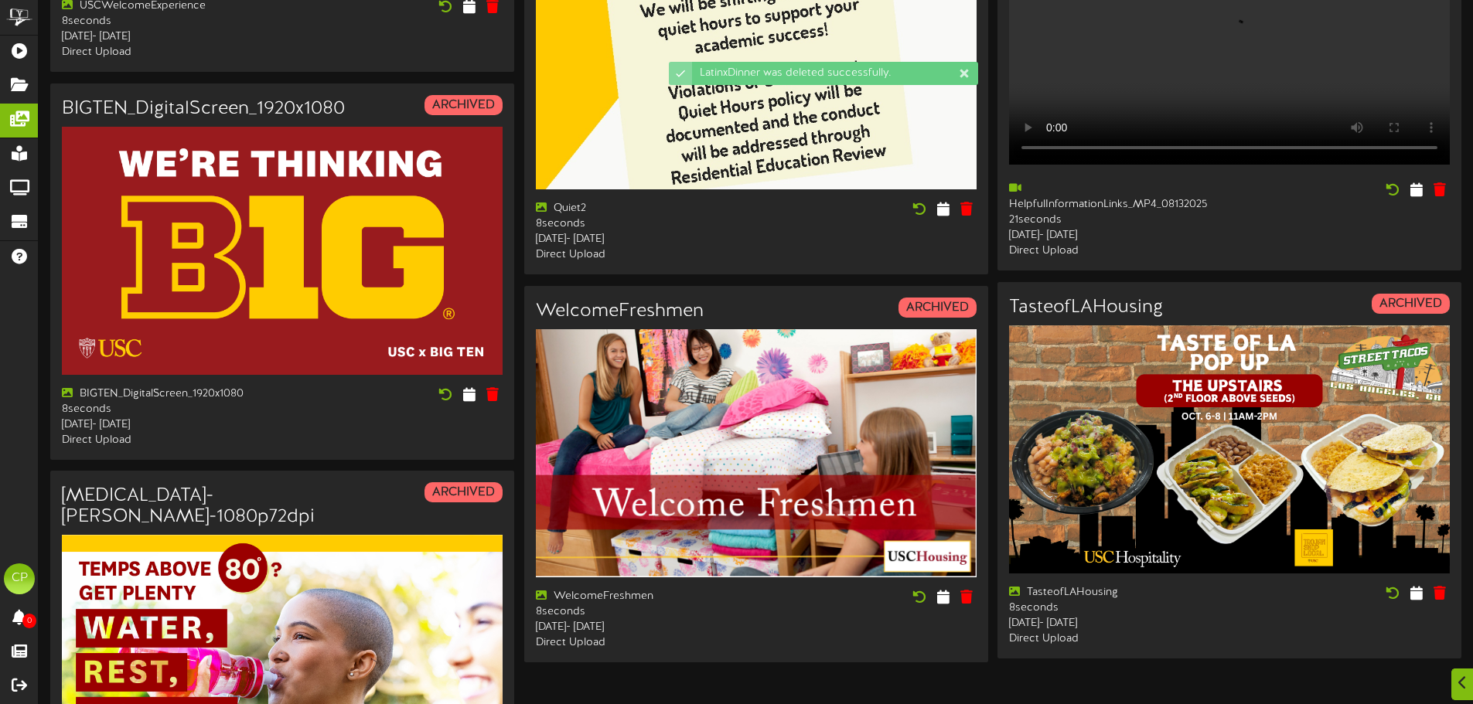
scroll to position [1991, 0]
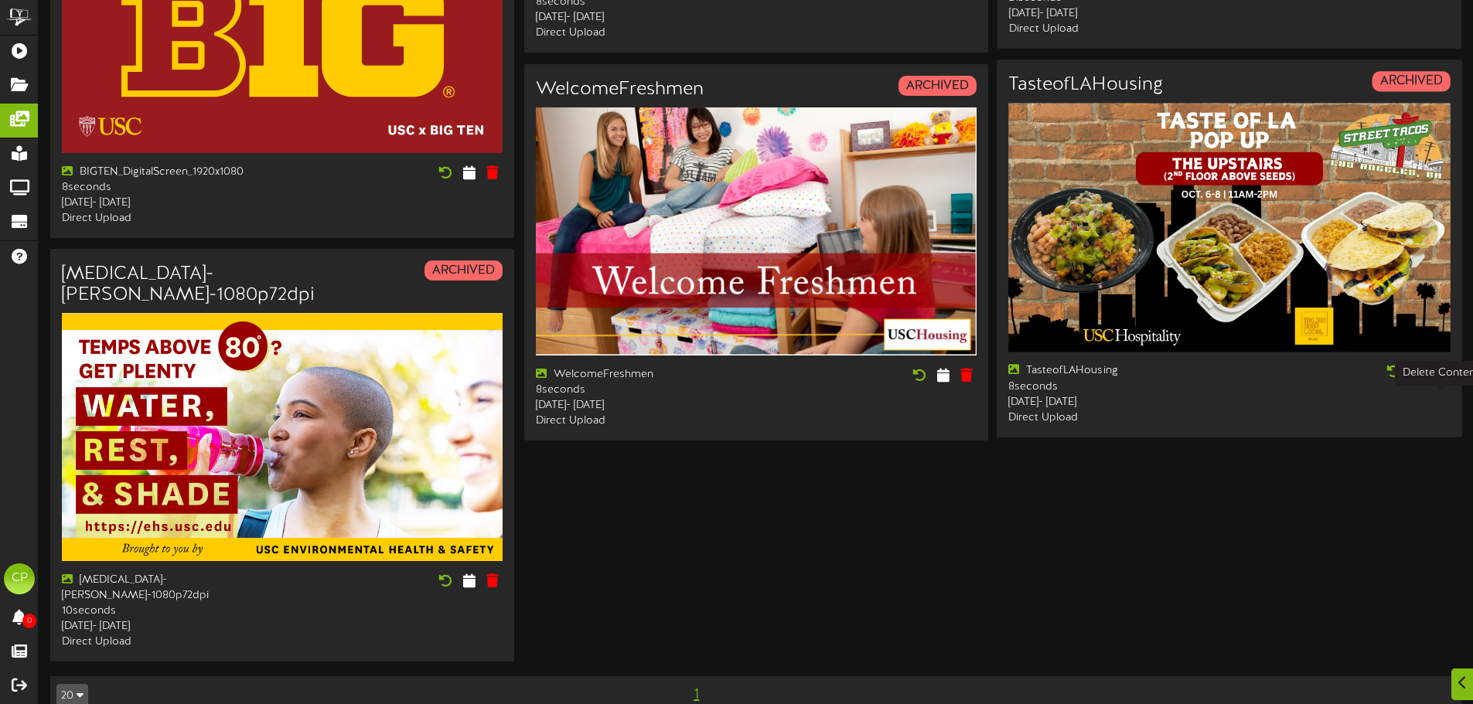
click at [1437, 380] on icon at bounding box center [1439, 371] width 15 height 17
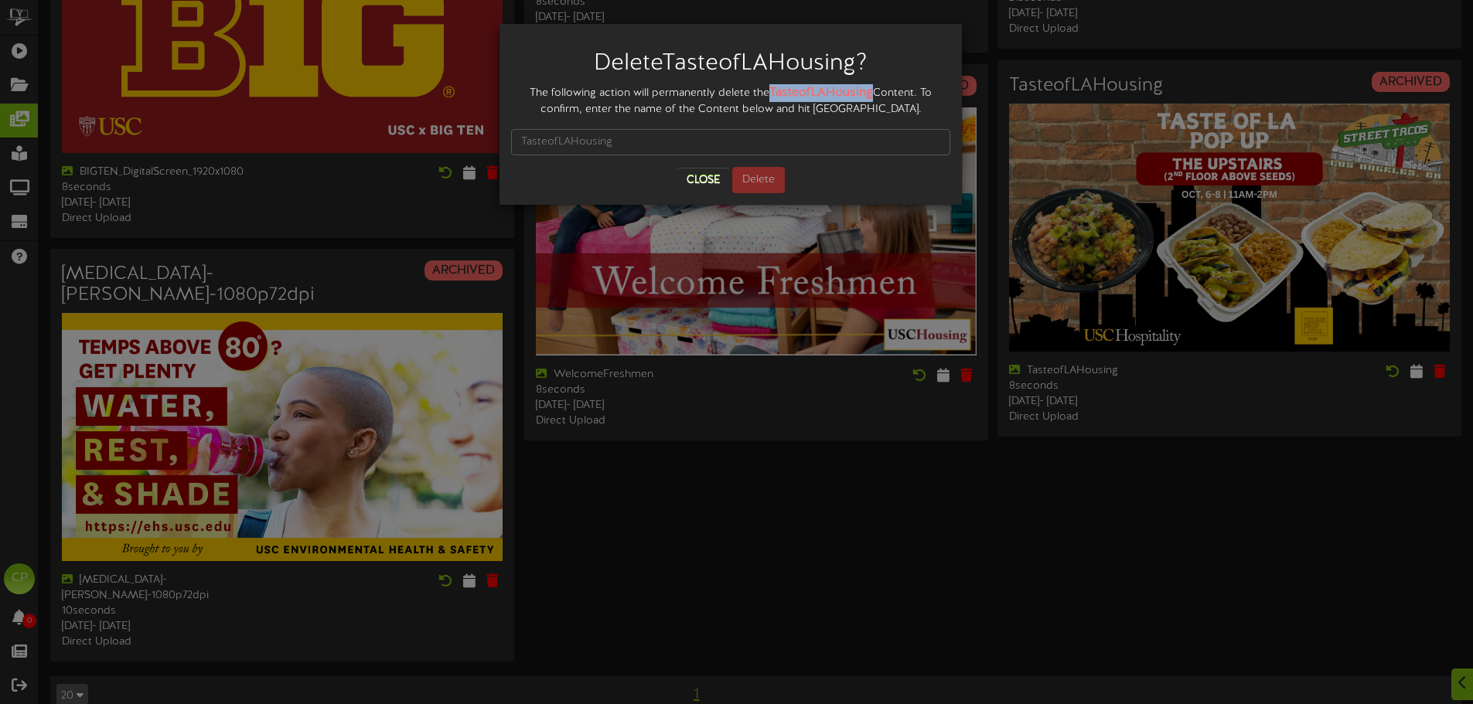
drag, startPoint x: 768, startPoint y: 90, endPoint x: 870, endPoint y: 92, distance: 102.1
click at [870, 92] on div "The following action will permanently delete the TasteofLAHousing Content. To c…" at bounding box center [730, 100] width 439 height 33
copy strong "TasteofLAHousing"
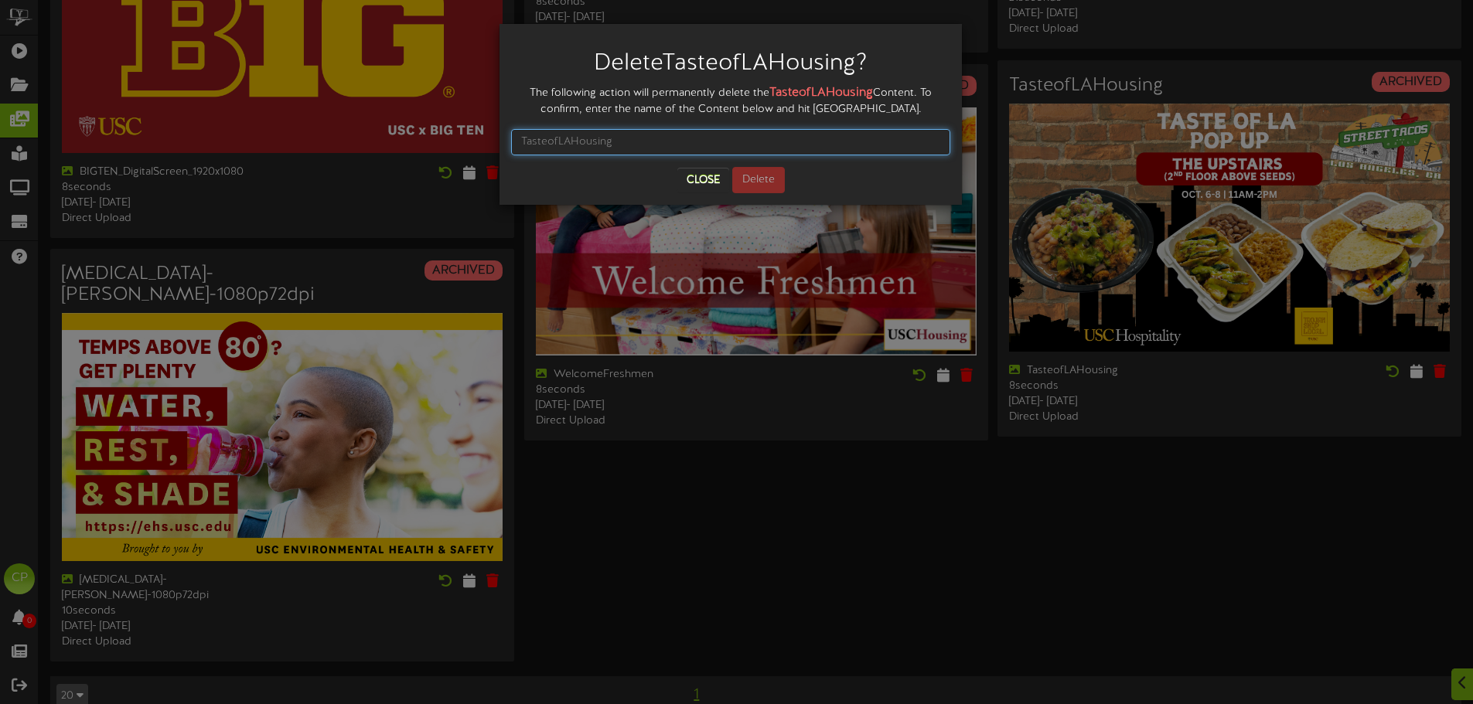
click at [614, 145] on input "text" at bounding box center [730, 142] width 439 height 26
paste input "TasteofLAHousing"
type input "TasteofLAHousing"
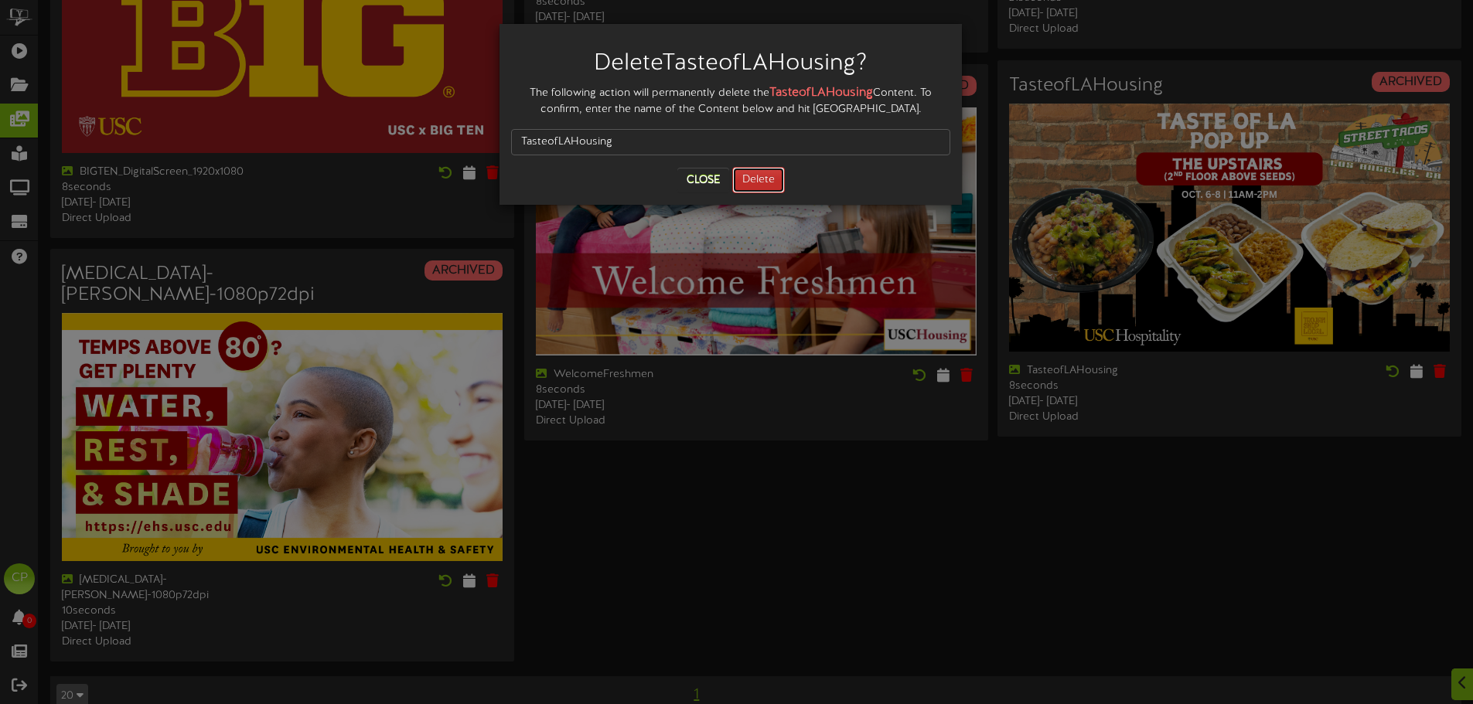
click at [759, 179] on button "Delete" at bounding box center [758, 180] width 53 height 26
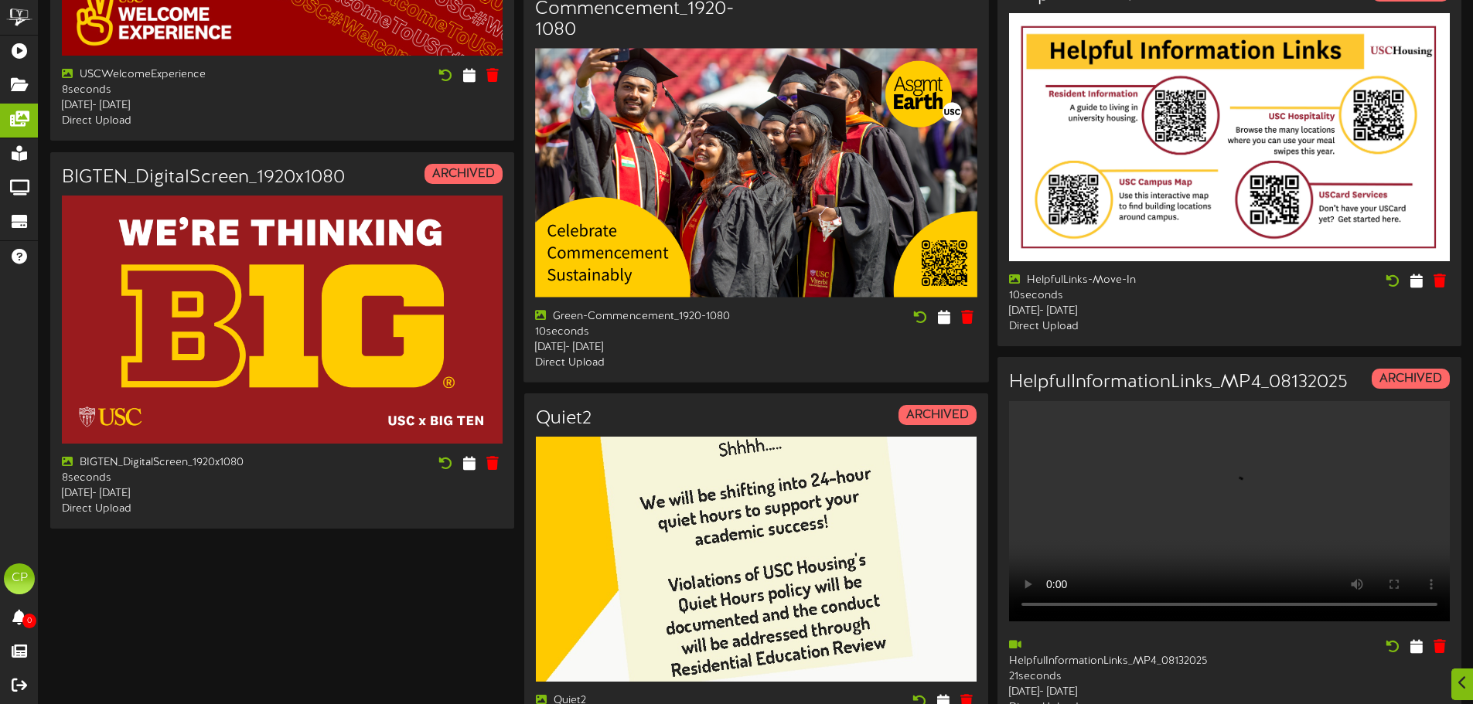
scroll to position [1855, 0]
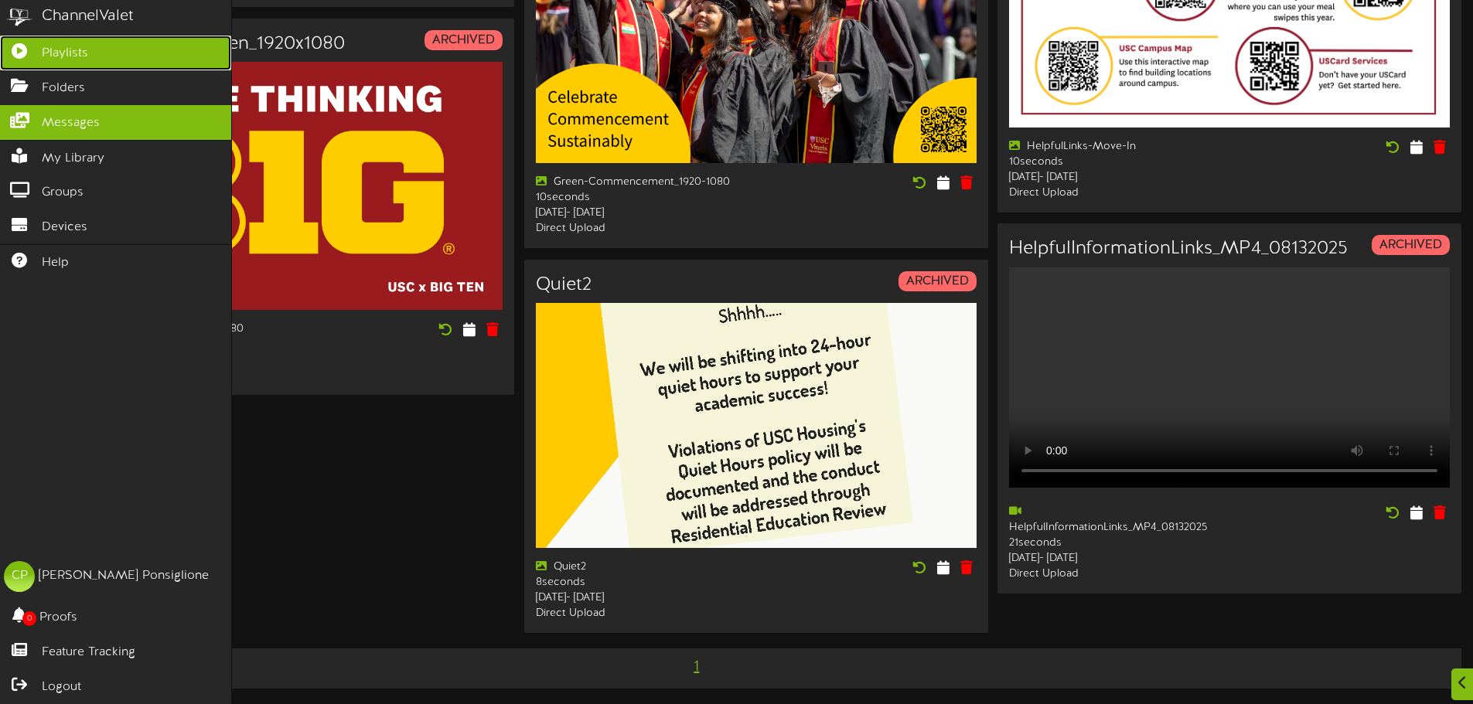
click at [48, 56] on span "Playlists" at bounding box center [65, 54] width 46 height 18
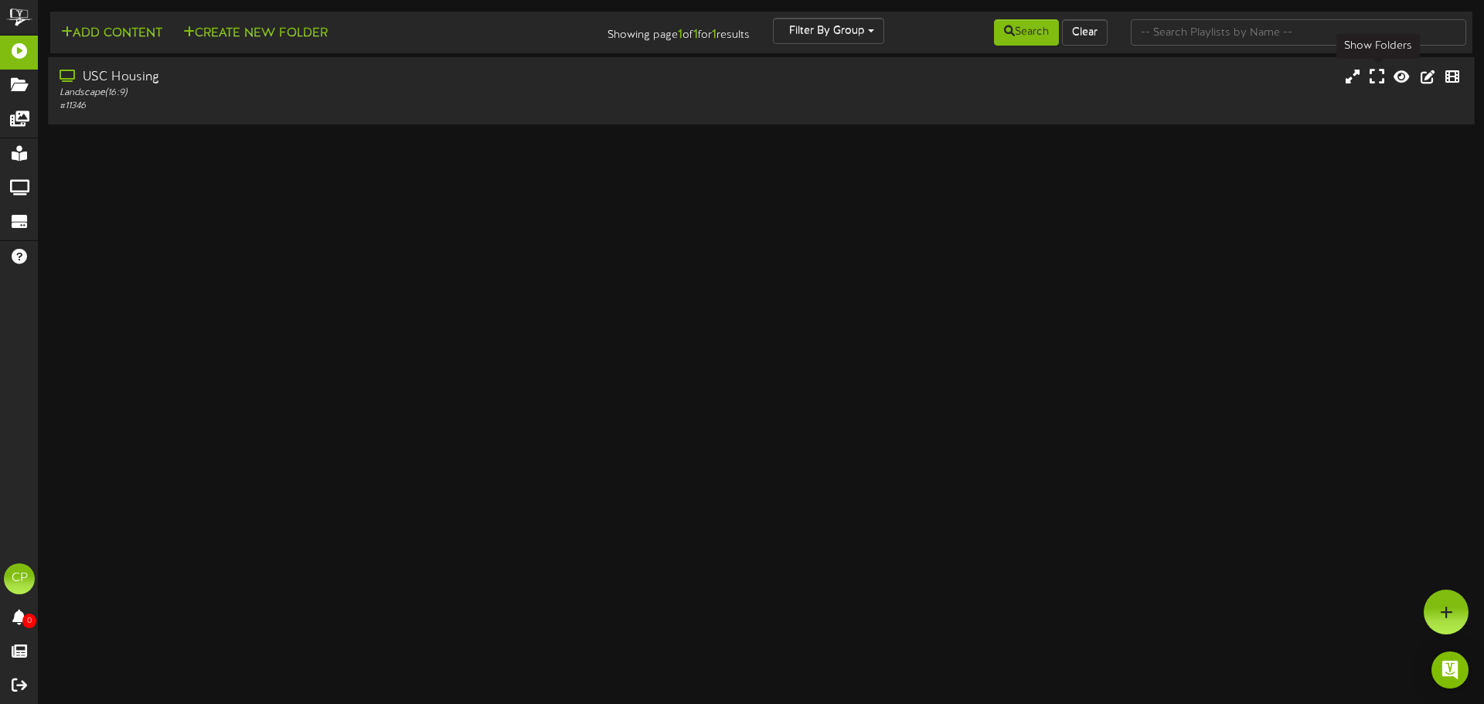
click at [1376, 75] on icon at bounding box center [1377, 76] width 15 height 17
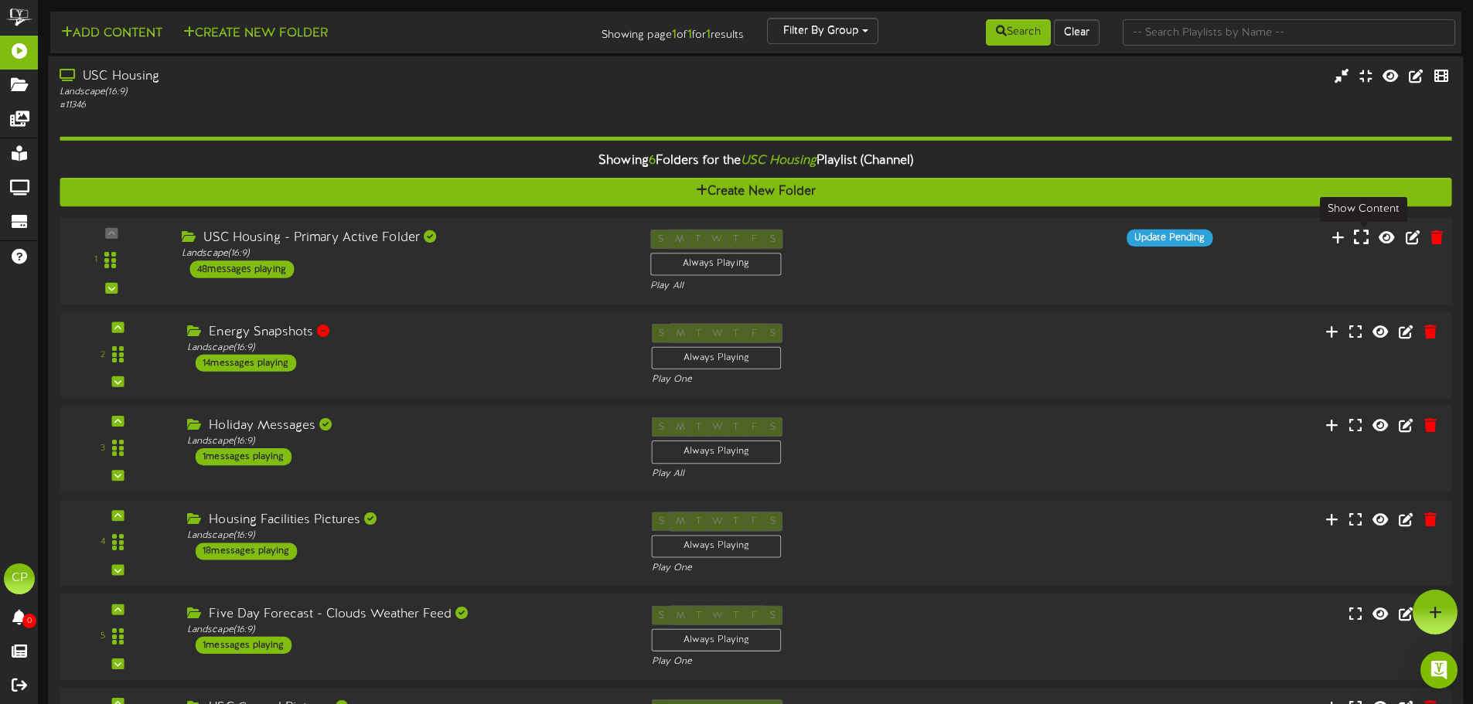
click at [1360, 237] on icon at bounding box center [1361, 236] width 15 height 17
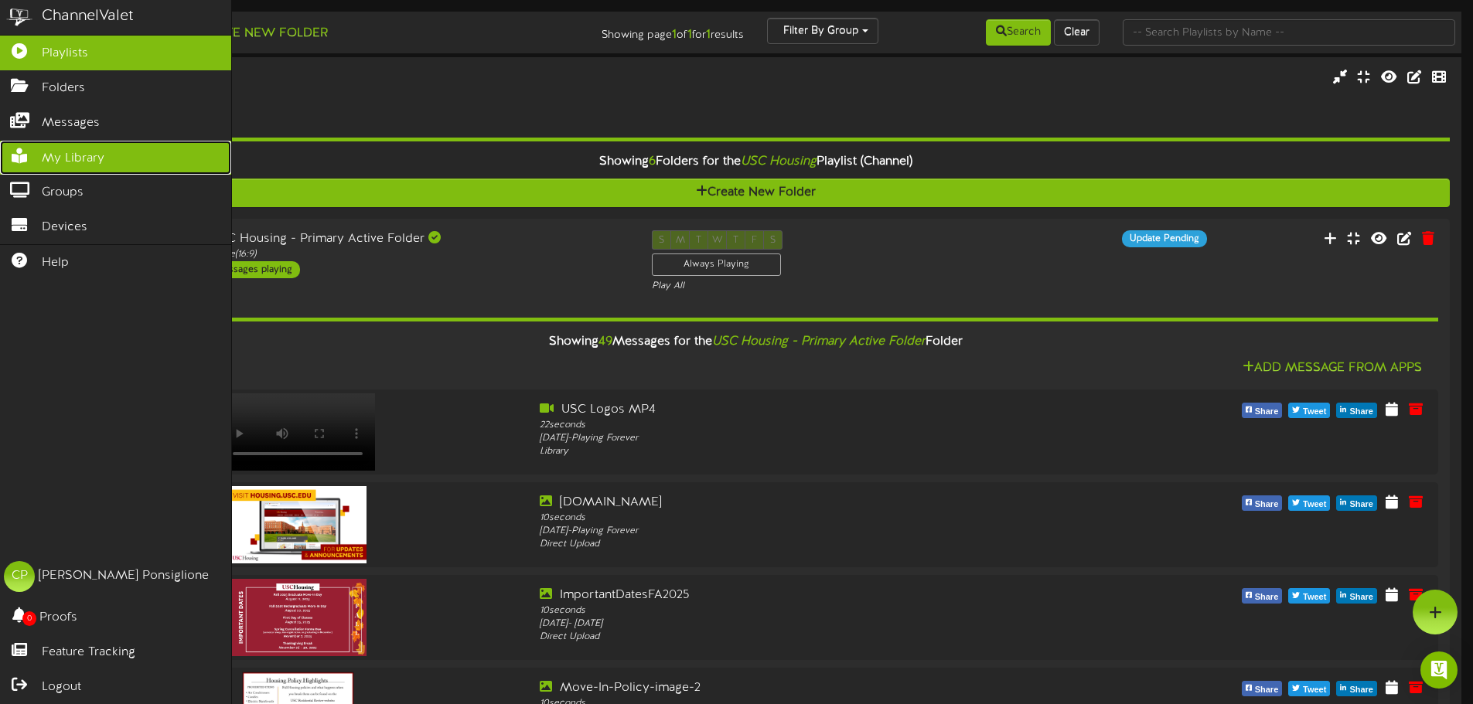
click at [69, 159] on span "My Library" at bounding box center [73, 159] width 63 height 18
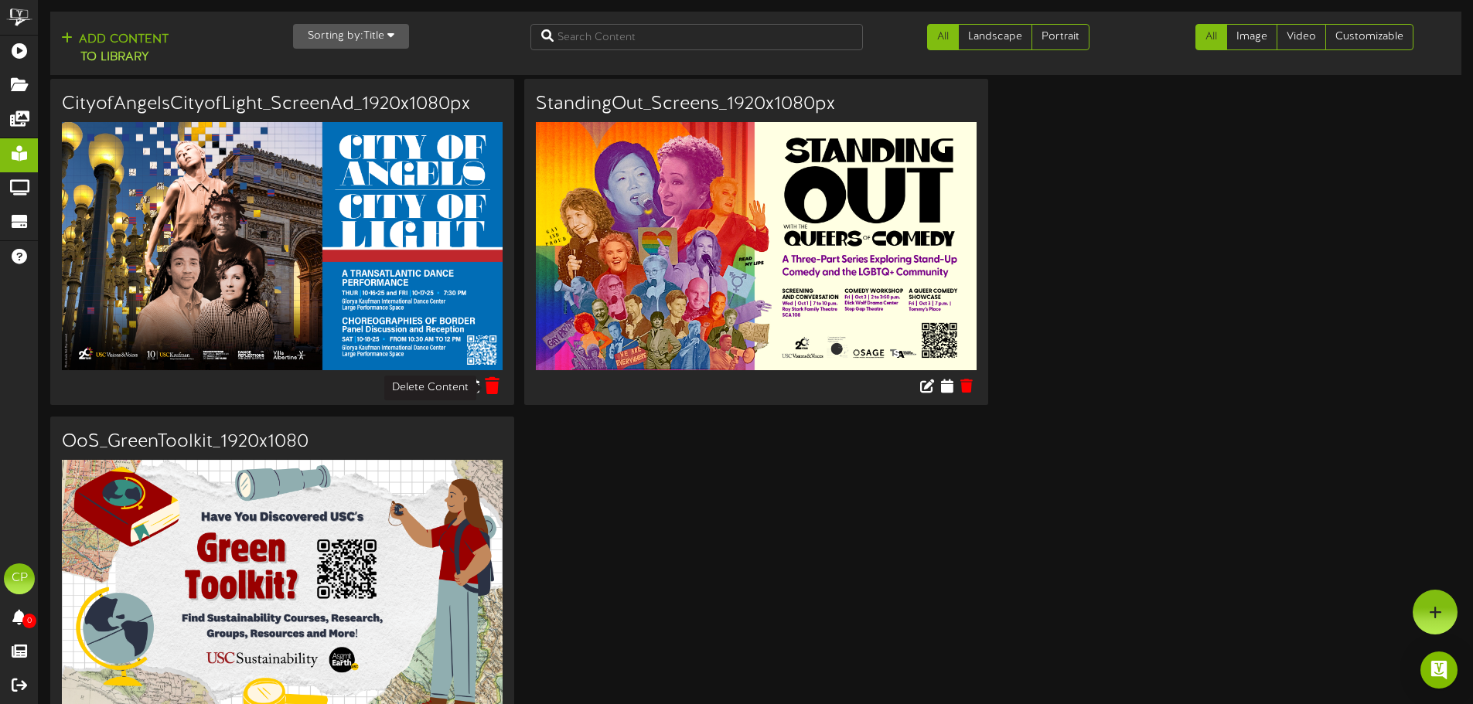
click at [488, 391] on icon at bounding box center [492, 384] width 15 height 17
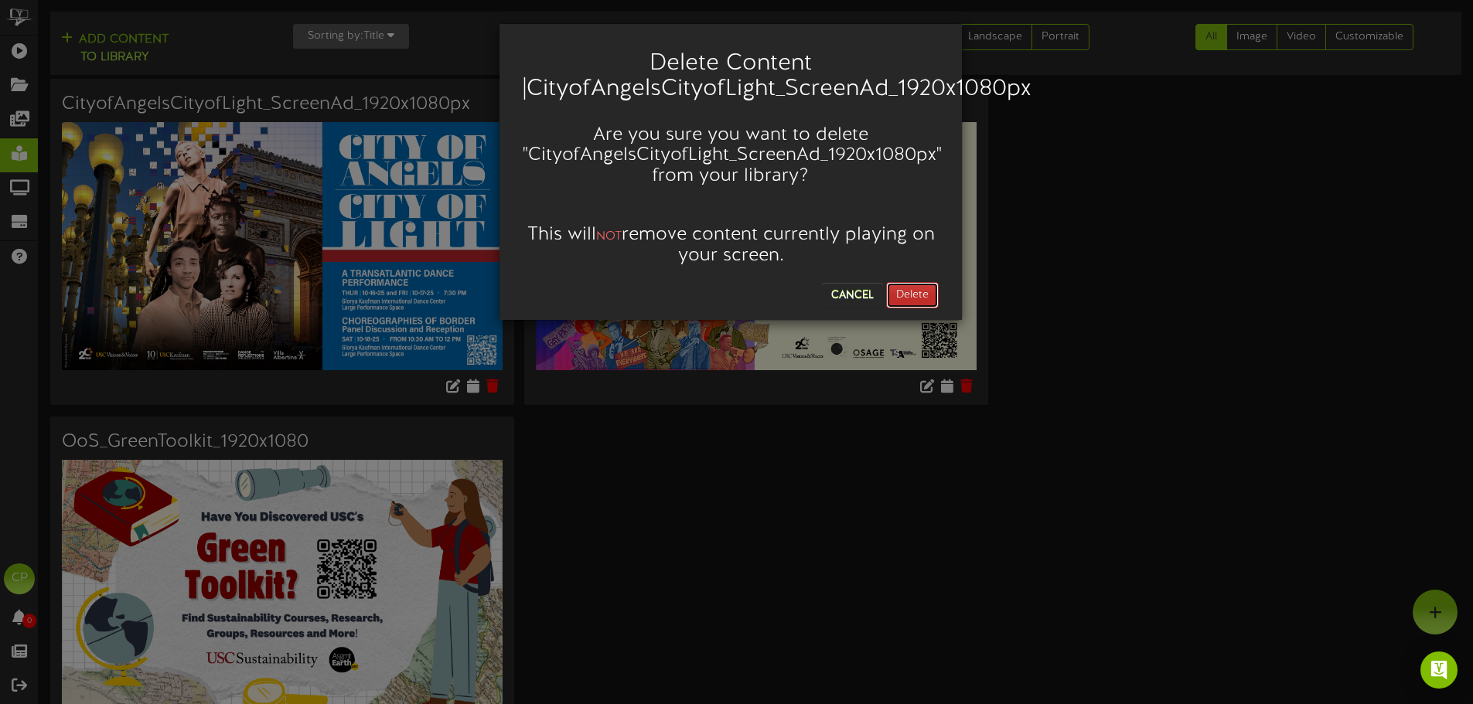
click at [918, 295] on button "Delete" at bounding box center [912, 295] width 53 height 26
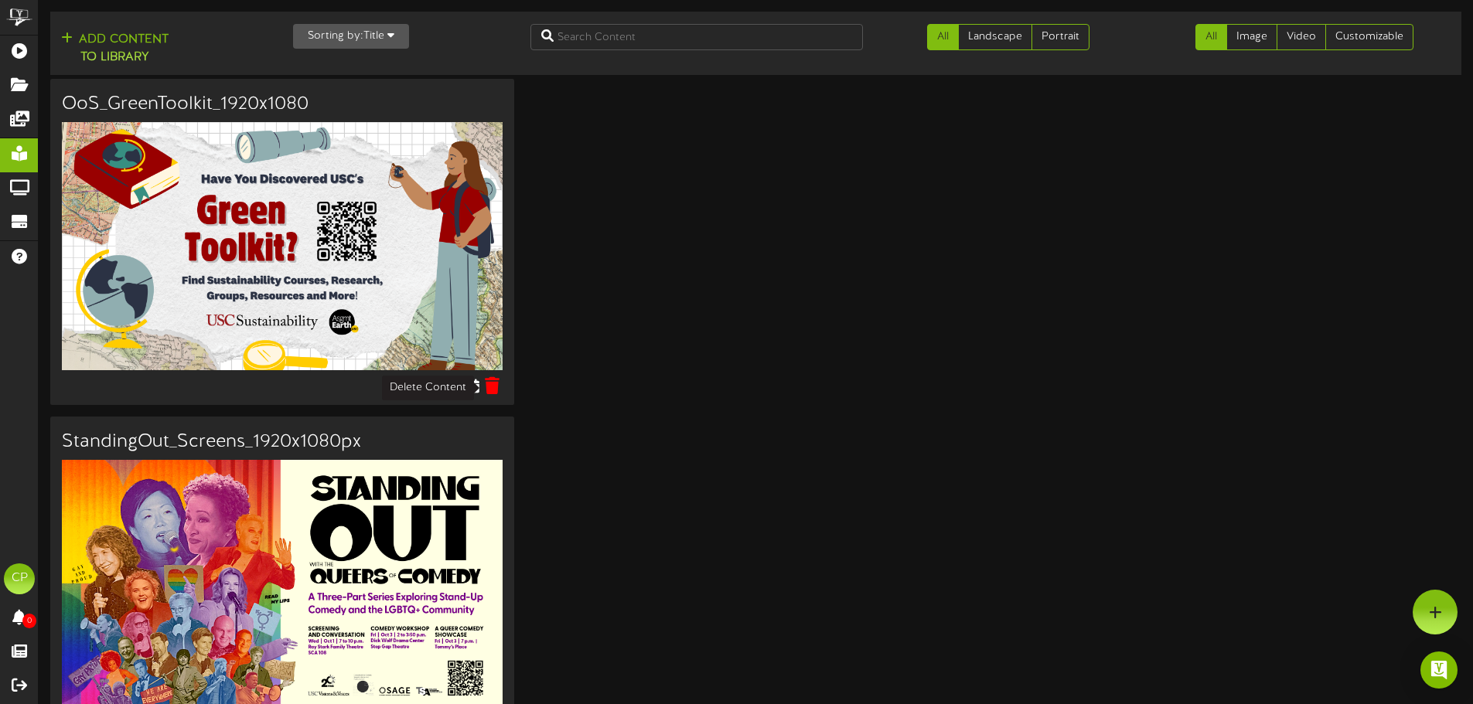
click at [489, 383] on icon at bounding box center [492, 384] width 15 height 17
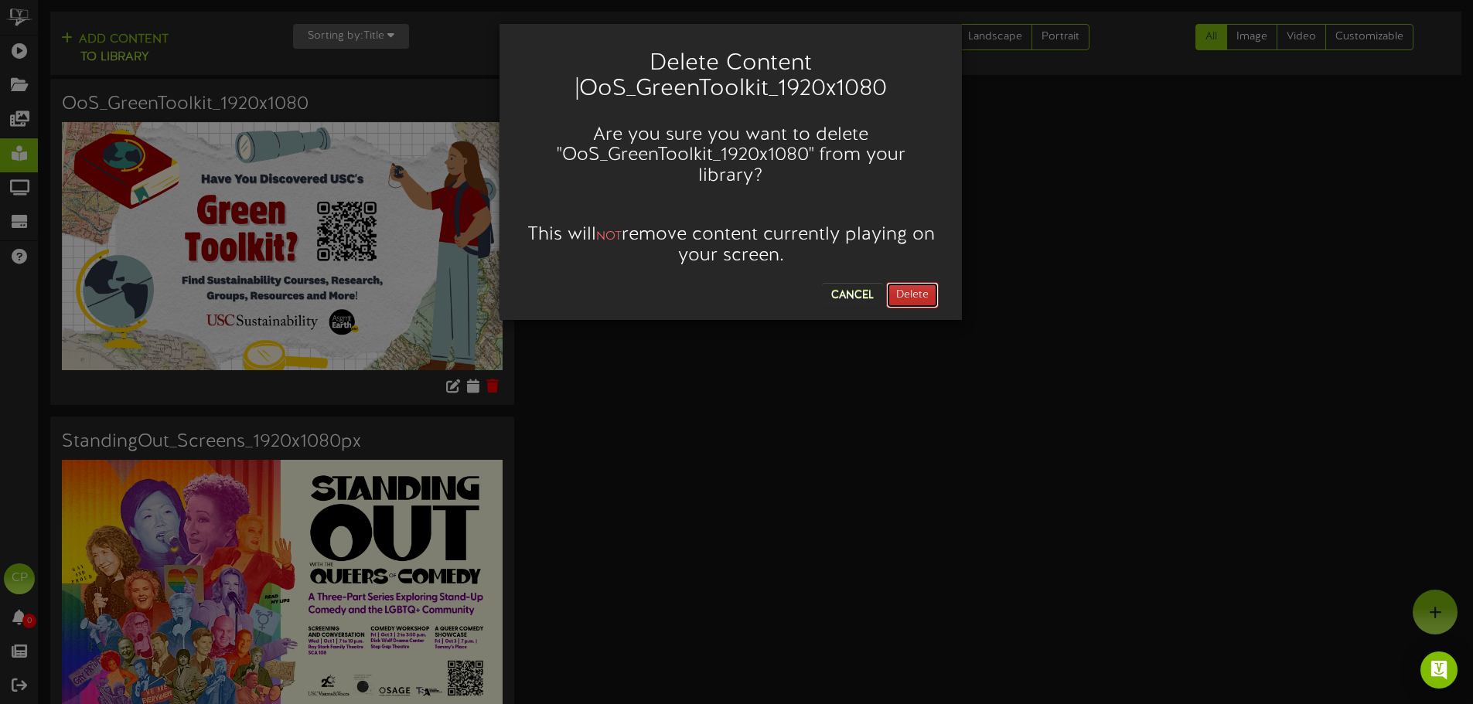
click at [925, 291] on button "Delete" at bounding box center [912, 295] width 53 height 26
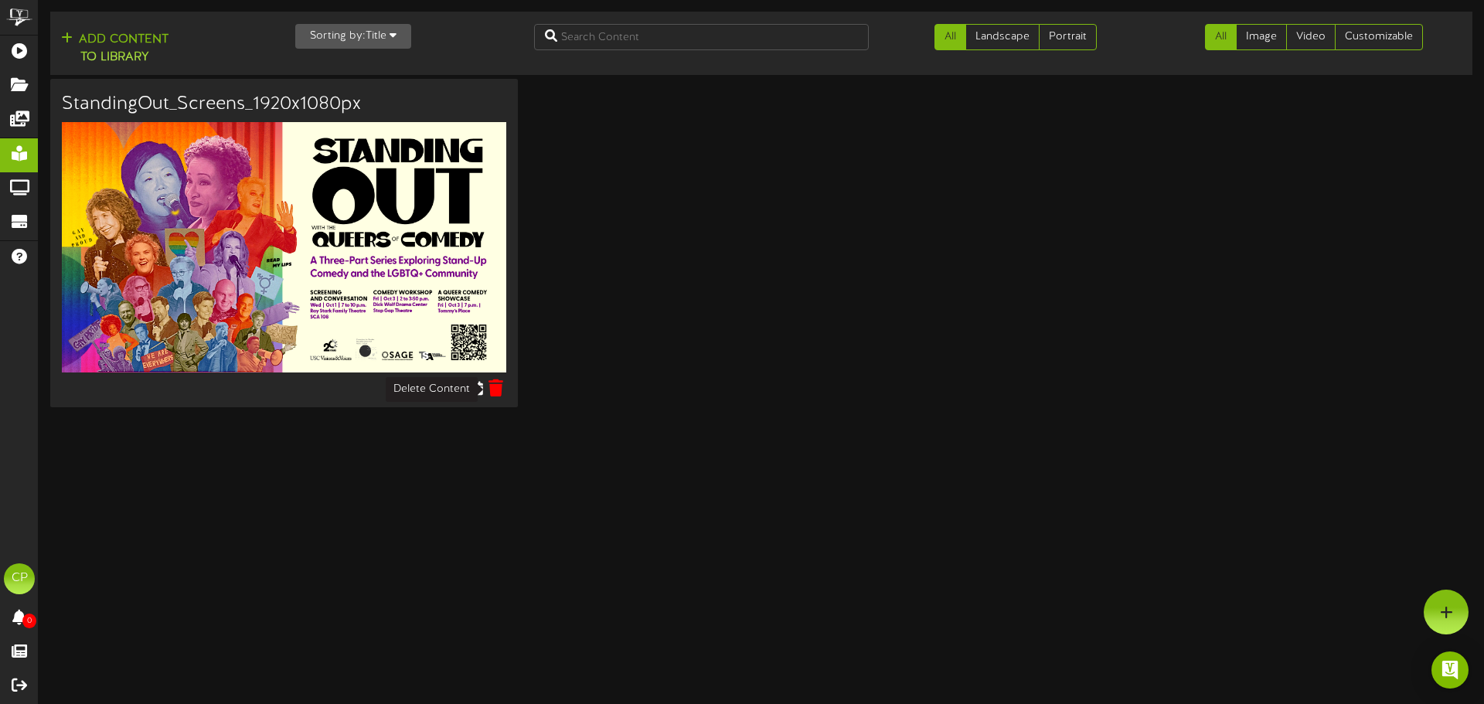
click at [494, 389] on icon at bounding box center [496, 387] width 15 height 17
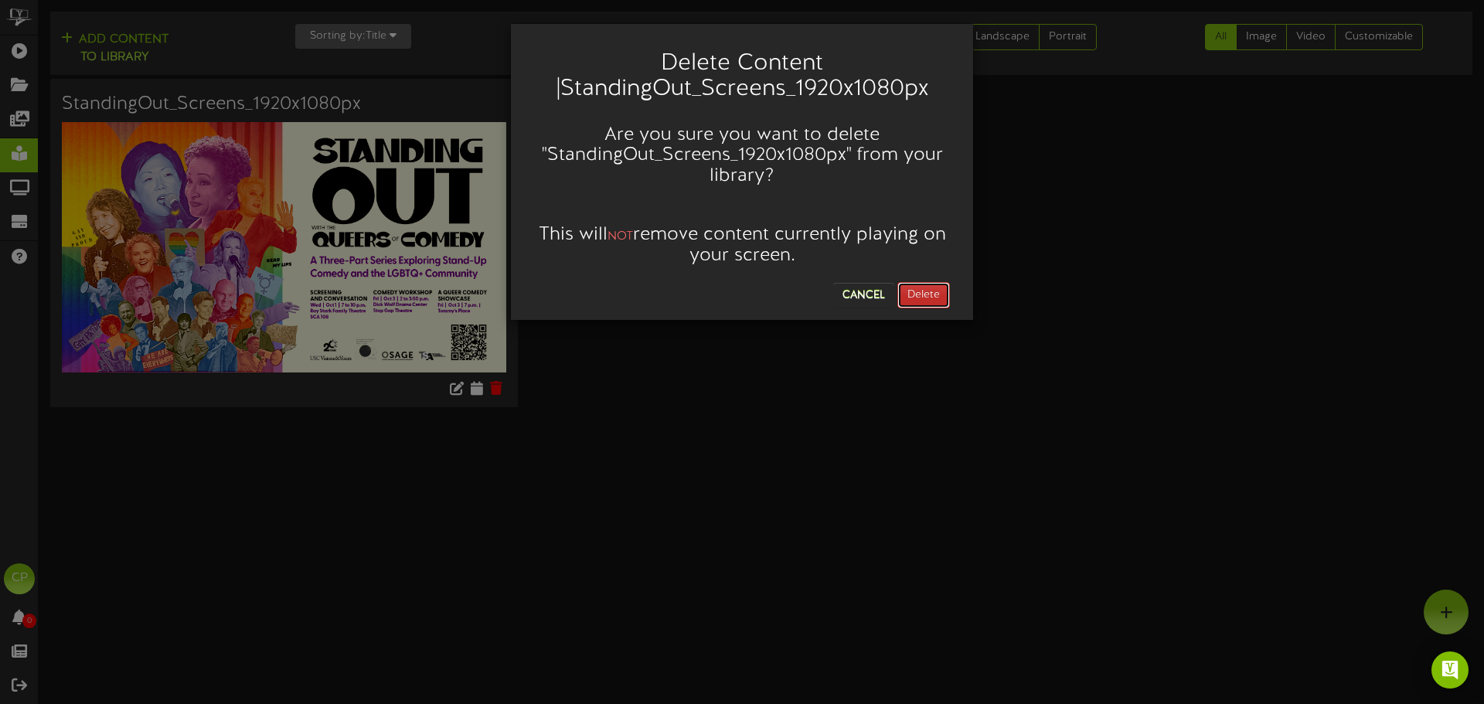
click at [935, 293] on button "Delete" at bounding box center [923, 295] width 53 height 26
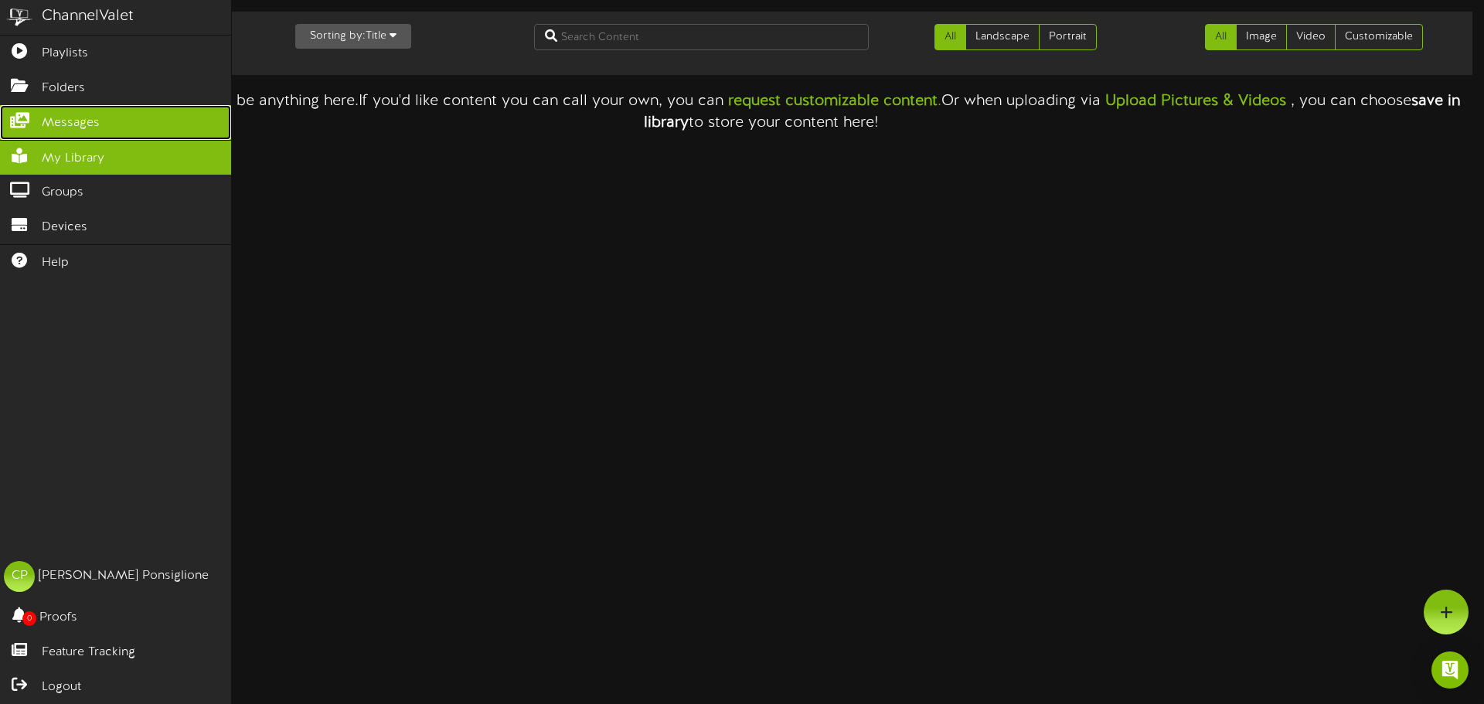
click at [59, 128] on span "Messages" at bounding box center [71, 123] width 58 height 18
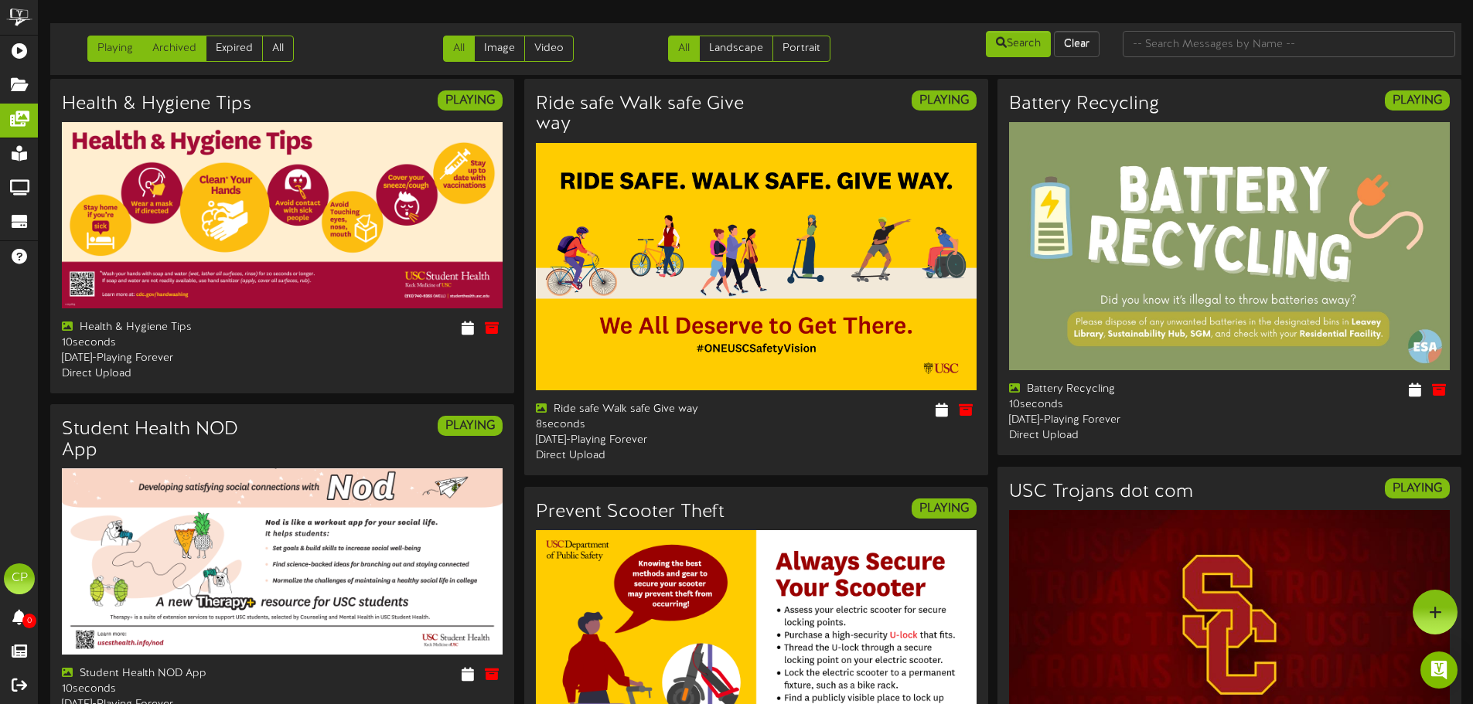
click at [166, 46] on link "Archived" at bounding box center [174, 49] width 64 height 26
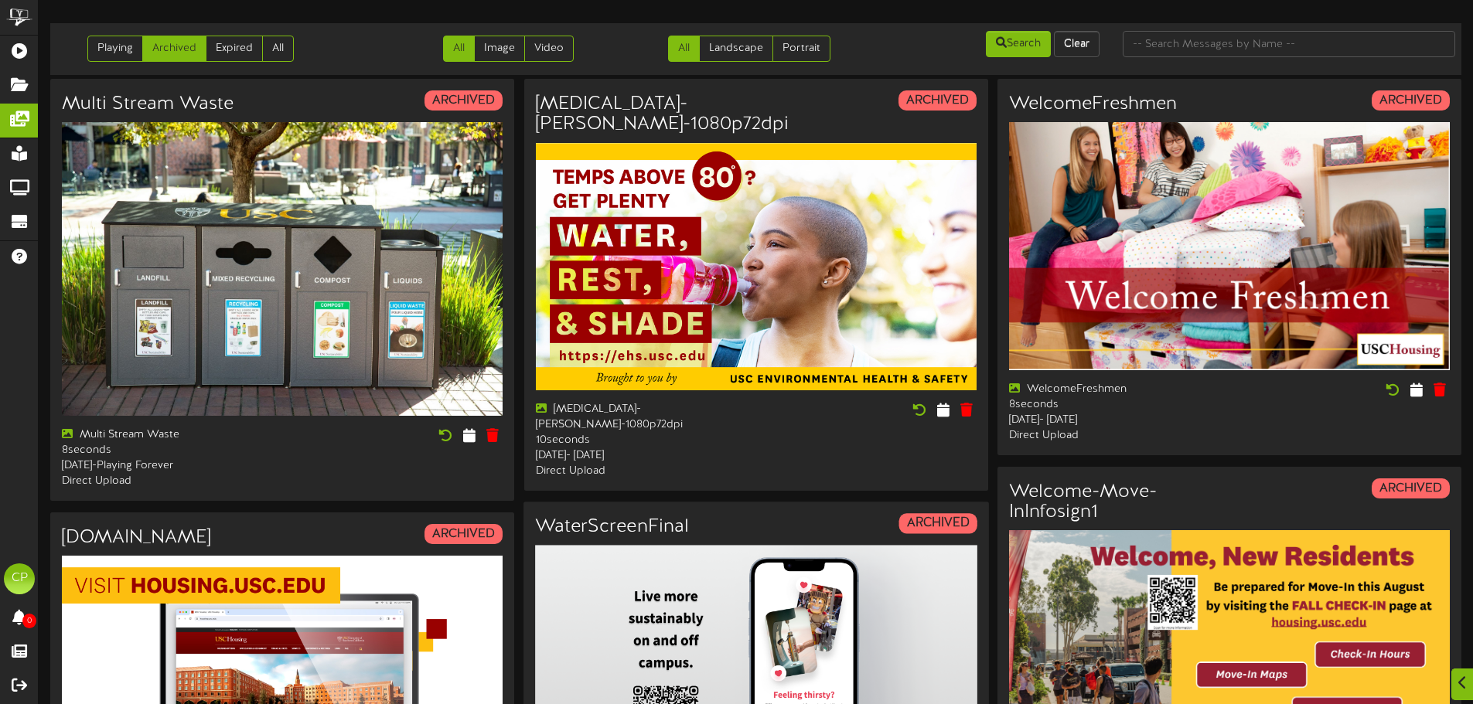
scroll to position [232, 0]
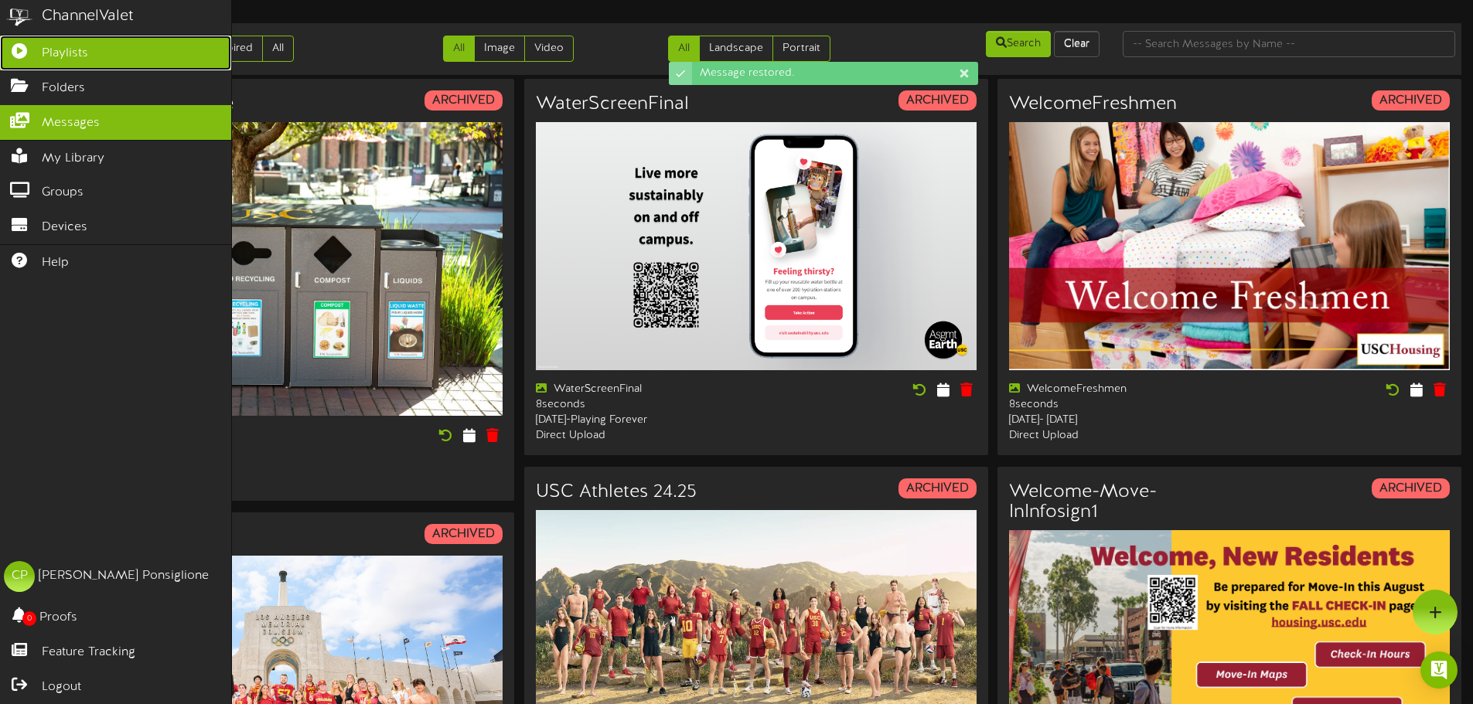
click at [53, 62] on link "Playlists" at bounding box center [115, 53] width 231 height 35
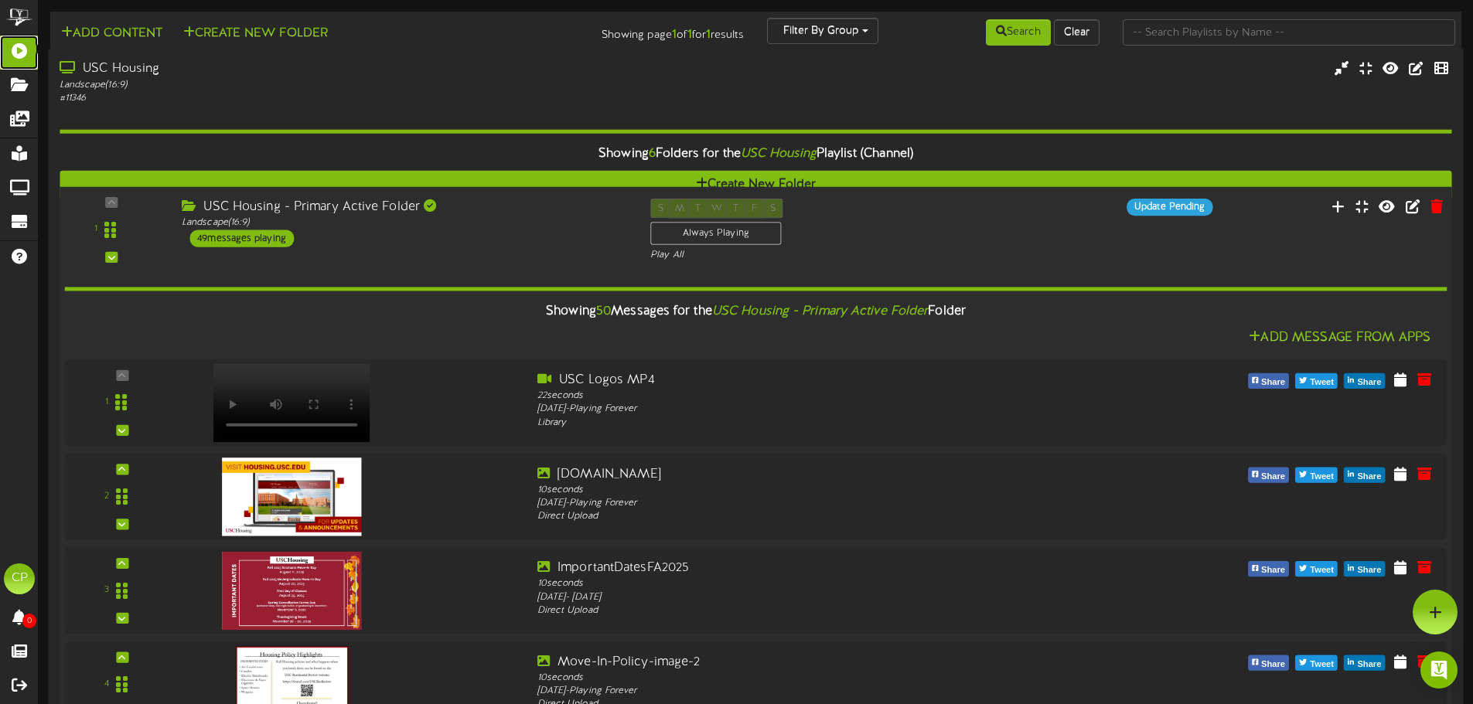
scroll to position [3865, 0]
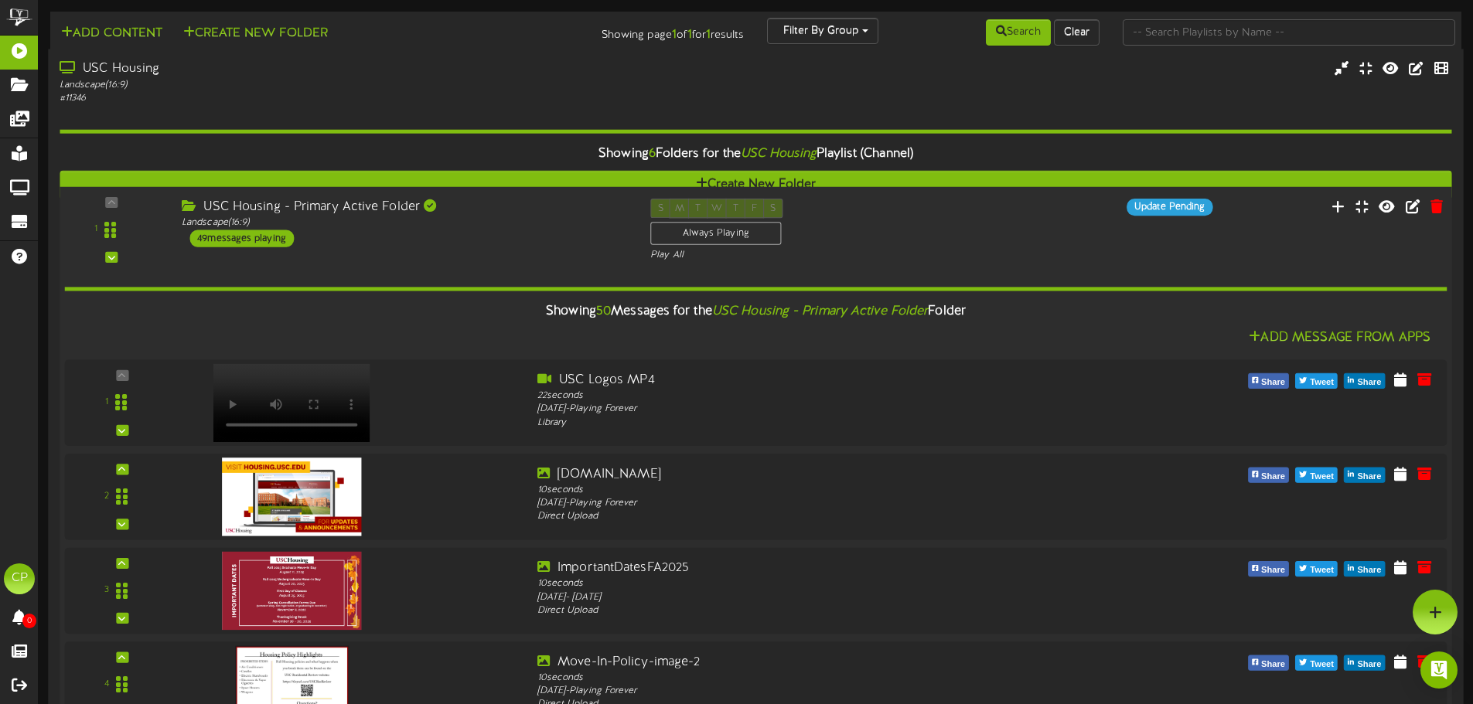
scroll to position [2706, 0]
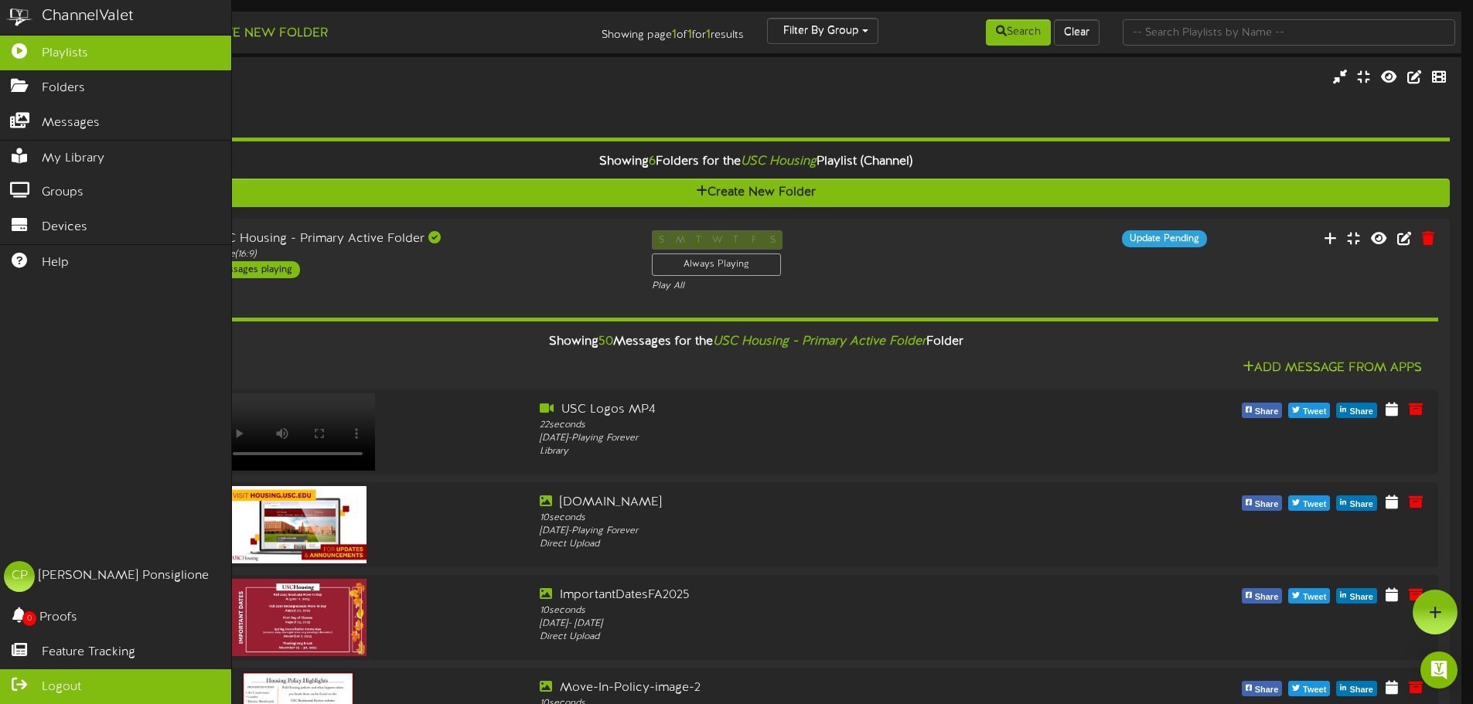
click at [42, 685] on span "Logout" at bounding box center [61, 688] width 39 height 18
